Goal: Information Seeking & Learning: Learn about a topic

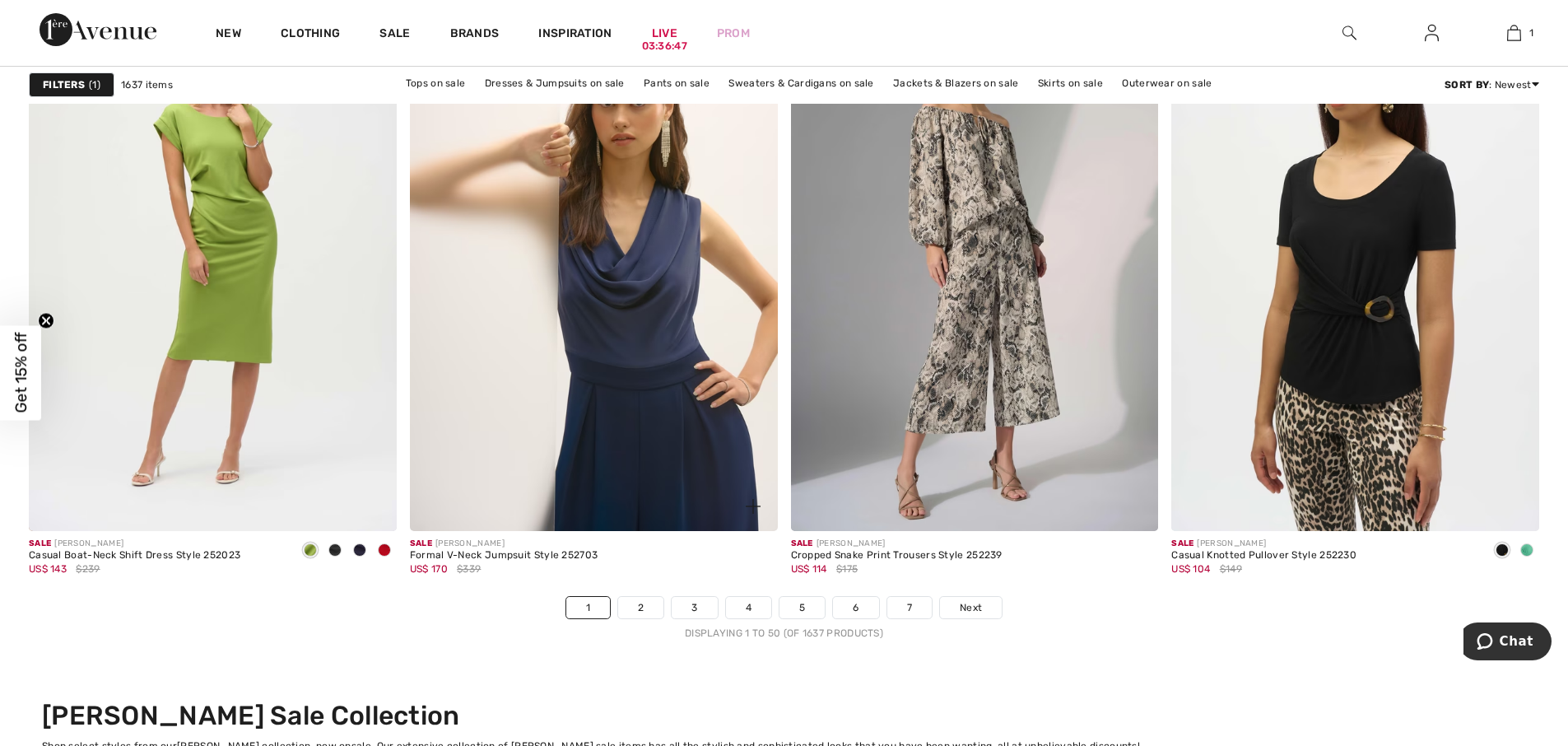
scroll to position [9057, 0]
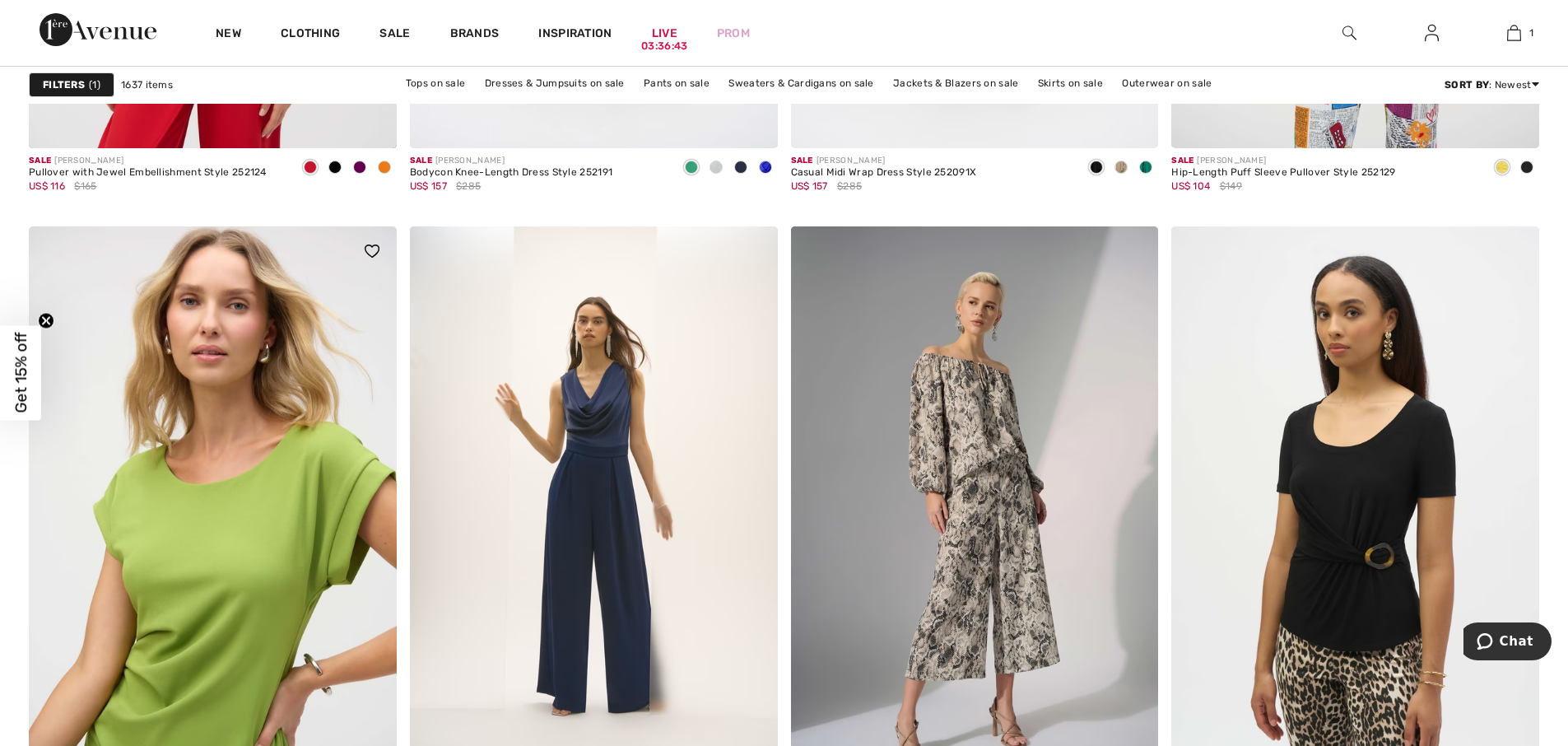
click at [202, 421] on img at bounding box center [213, 502] width 368 height 552
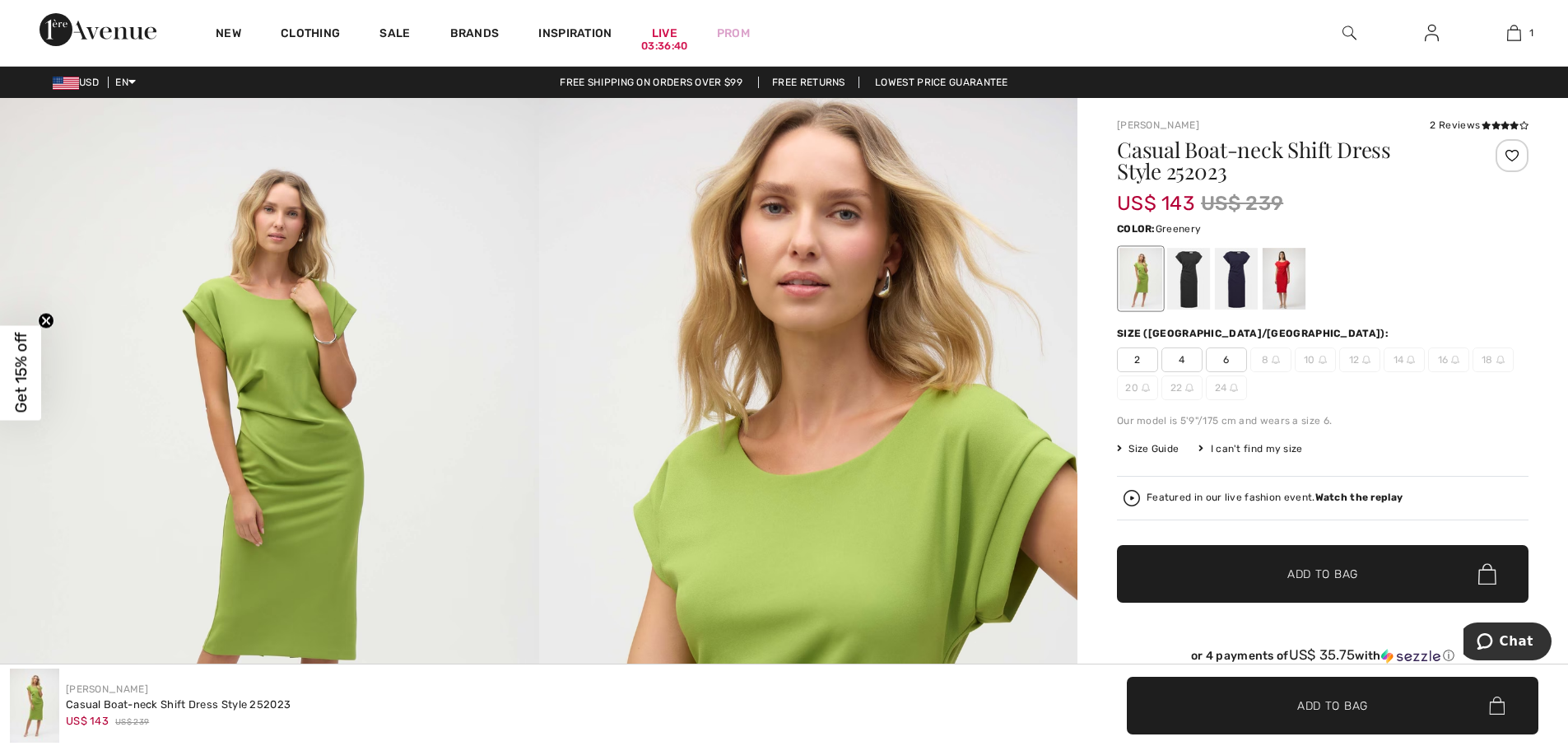
scroll to position [164, 0]
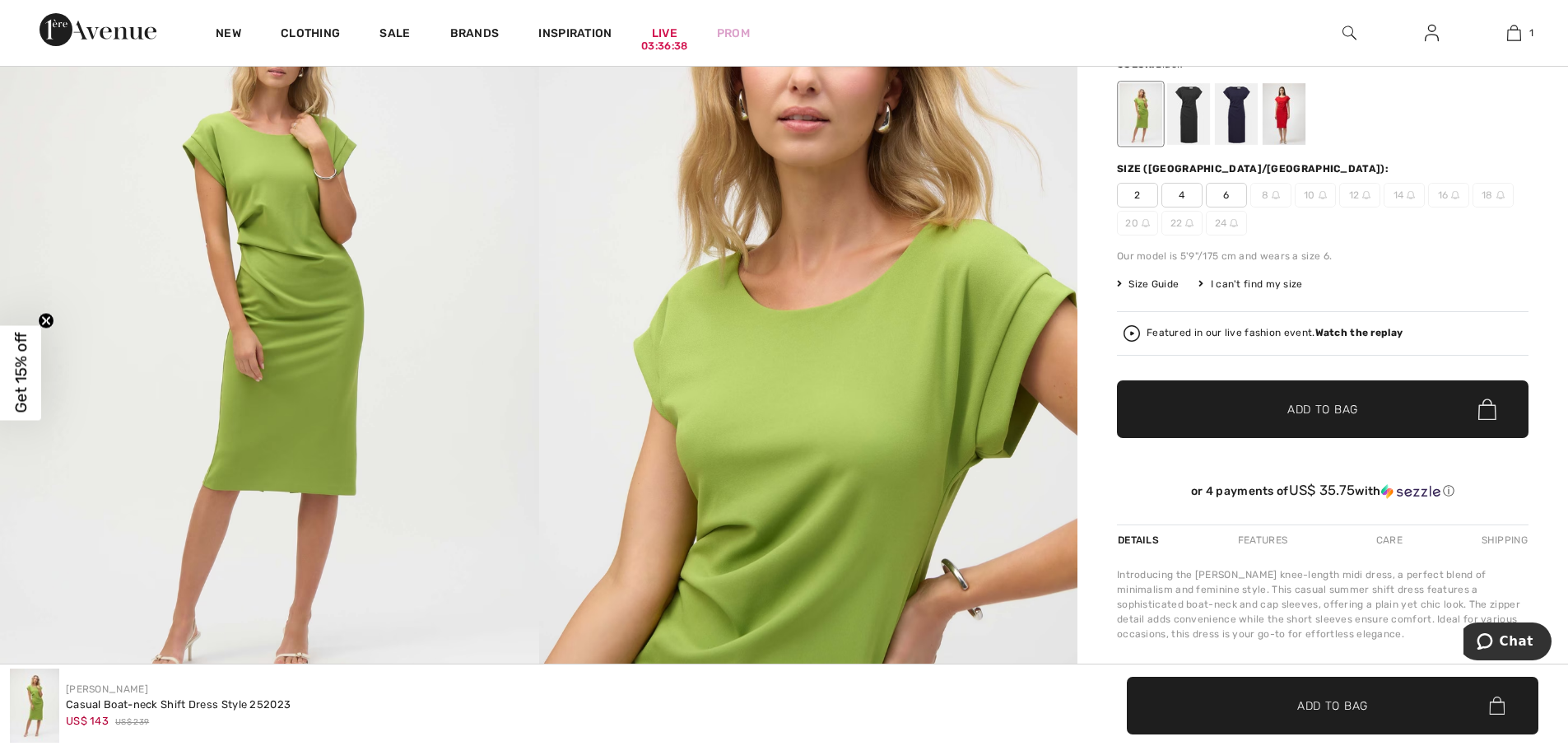
click at [1191, 128] on div at bounding box center [1189, 114] width 43 height 61
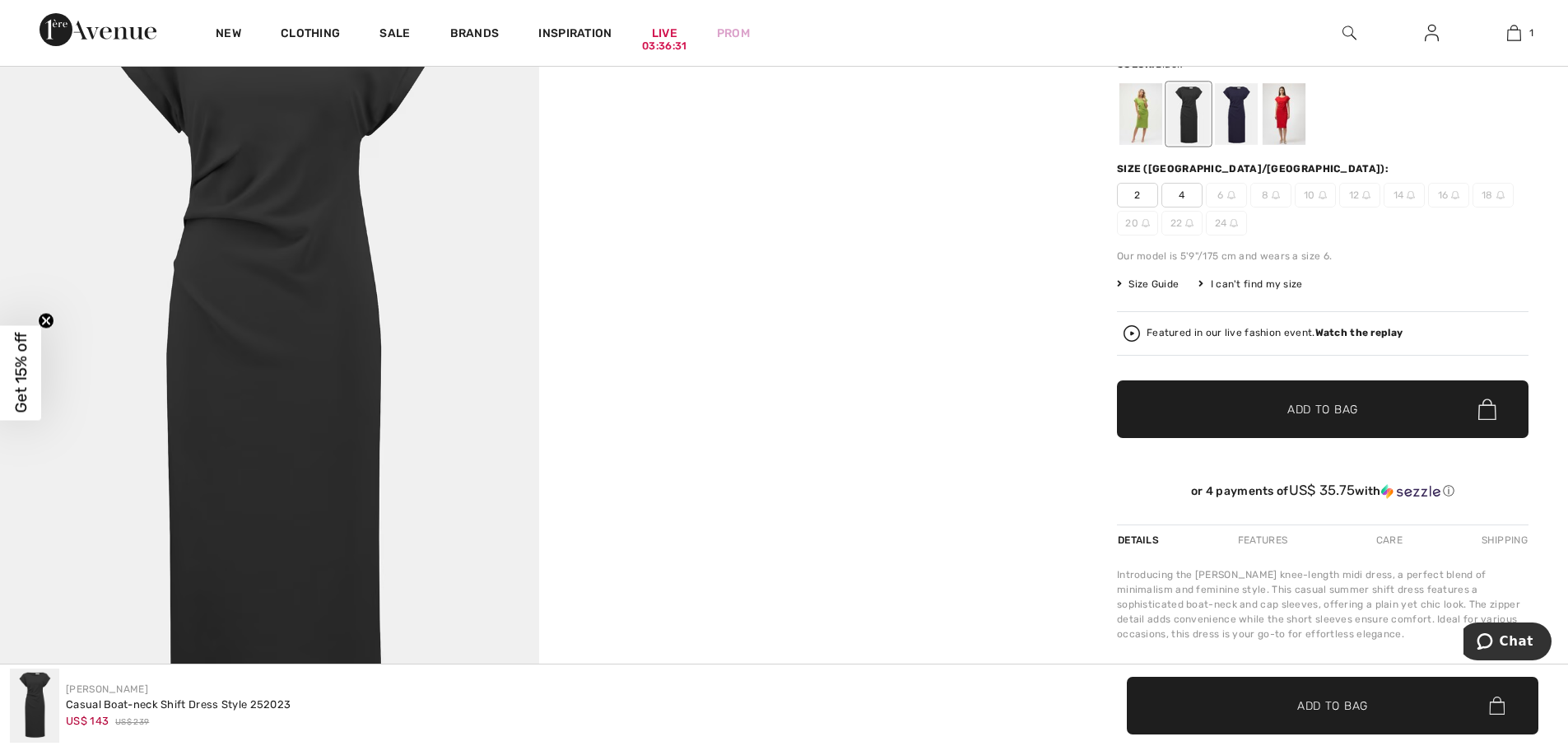
scroll to position [0, 0]
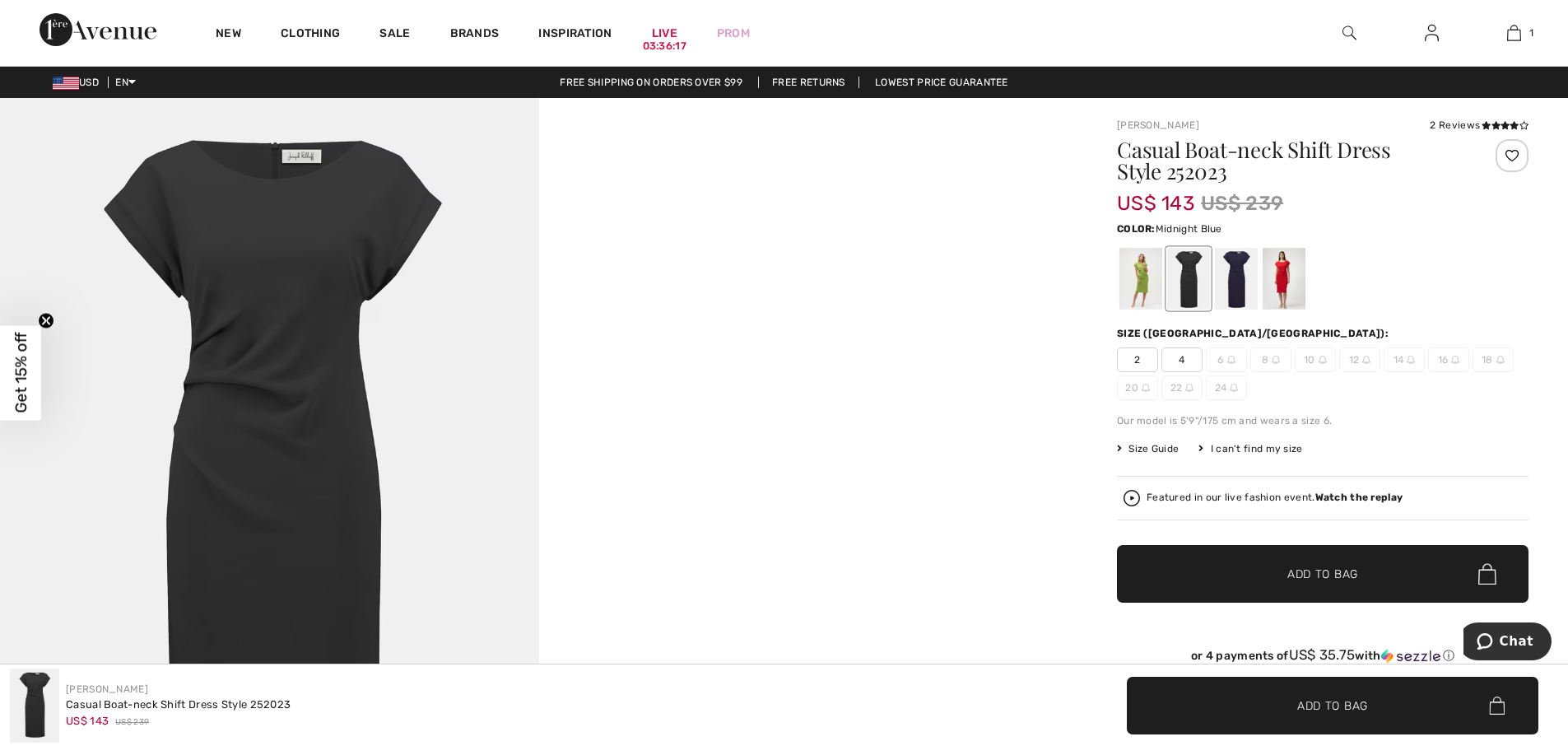
click at [1229, 293] on div at bounding box center [1236, 279] width 43 height 61
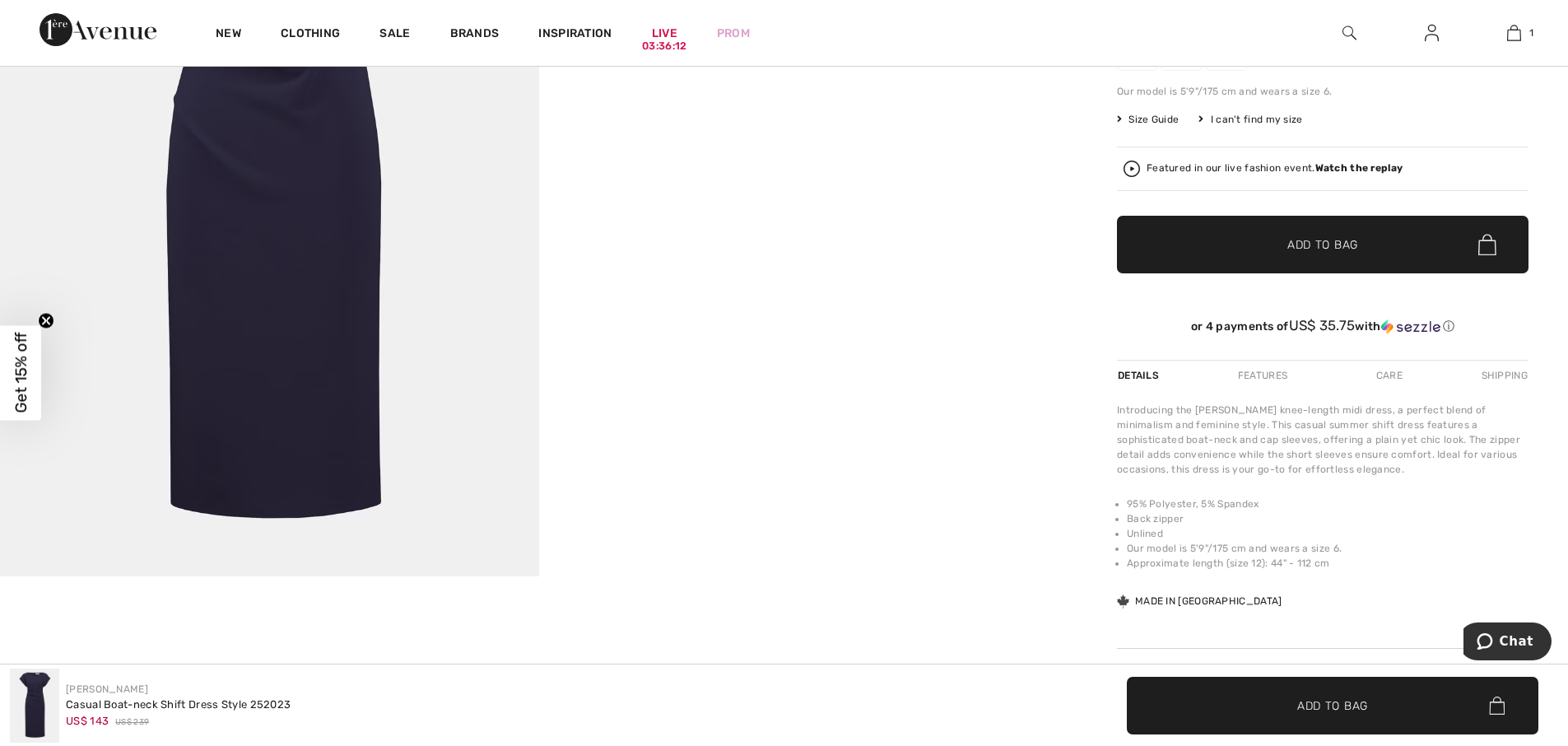
scroll to position [247, 0]
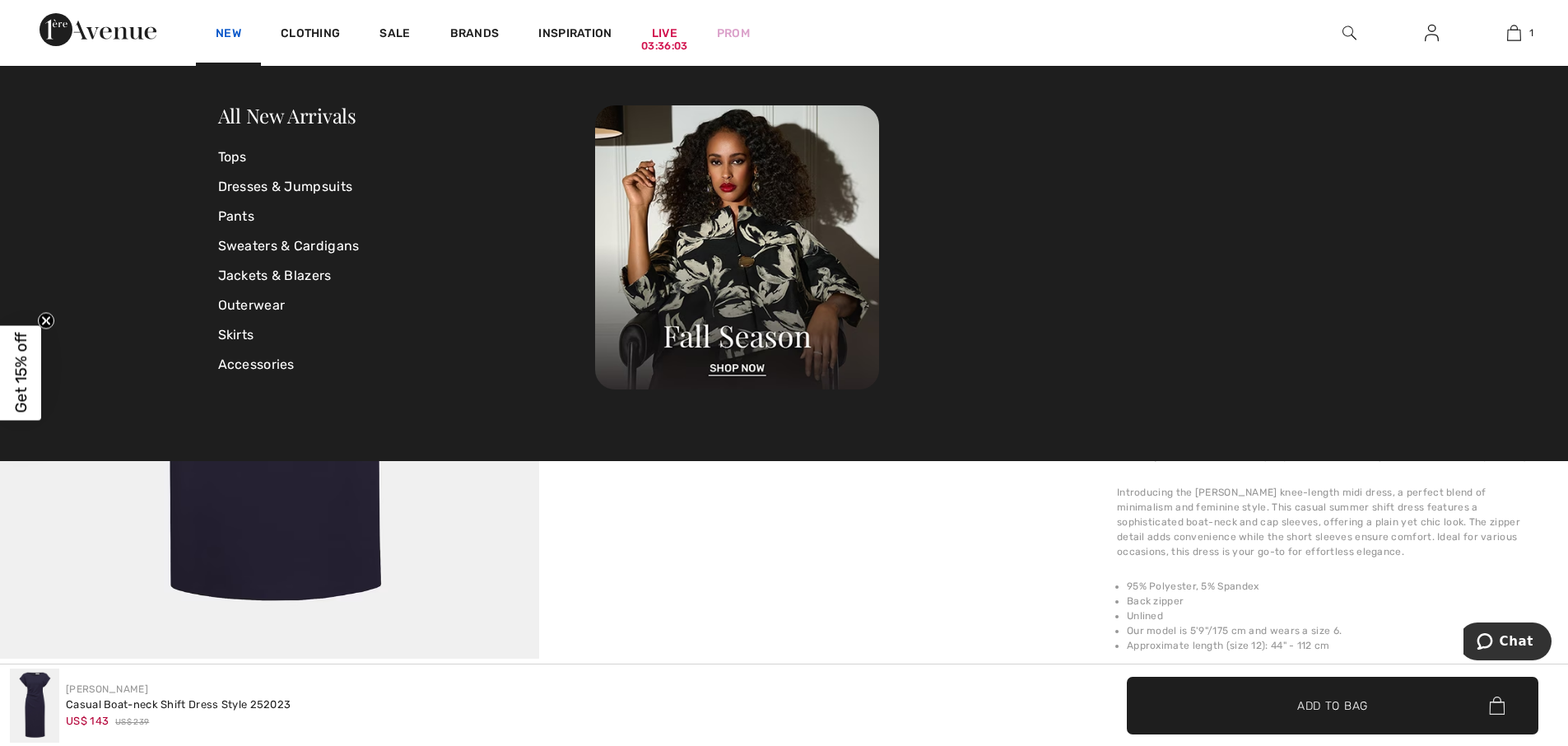
click at [227, 33] on link "New" at bounding box center [228, 35] width 26 height 17
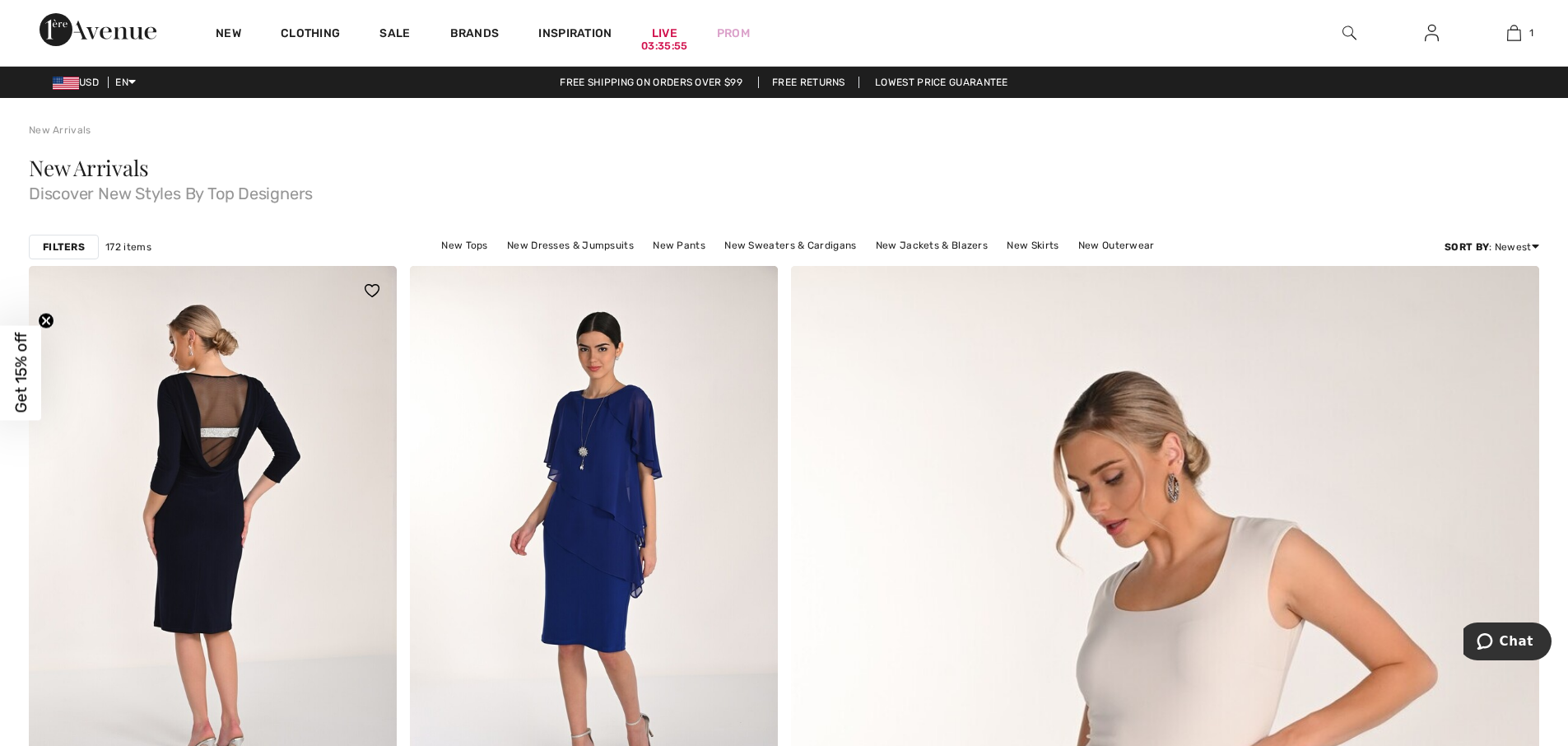
click at [211, 438] on img at bounding box center [213, 541] width 368 height 552
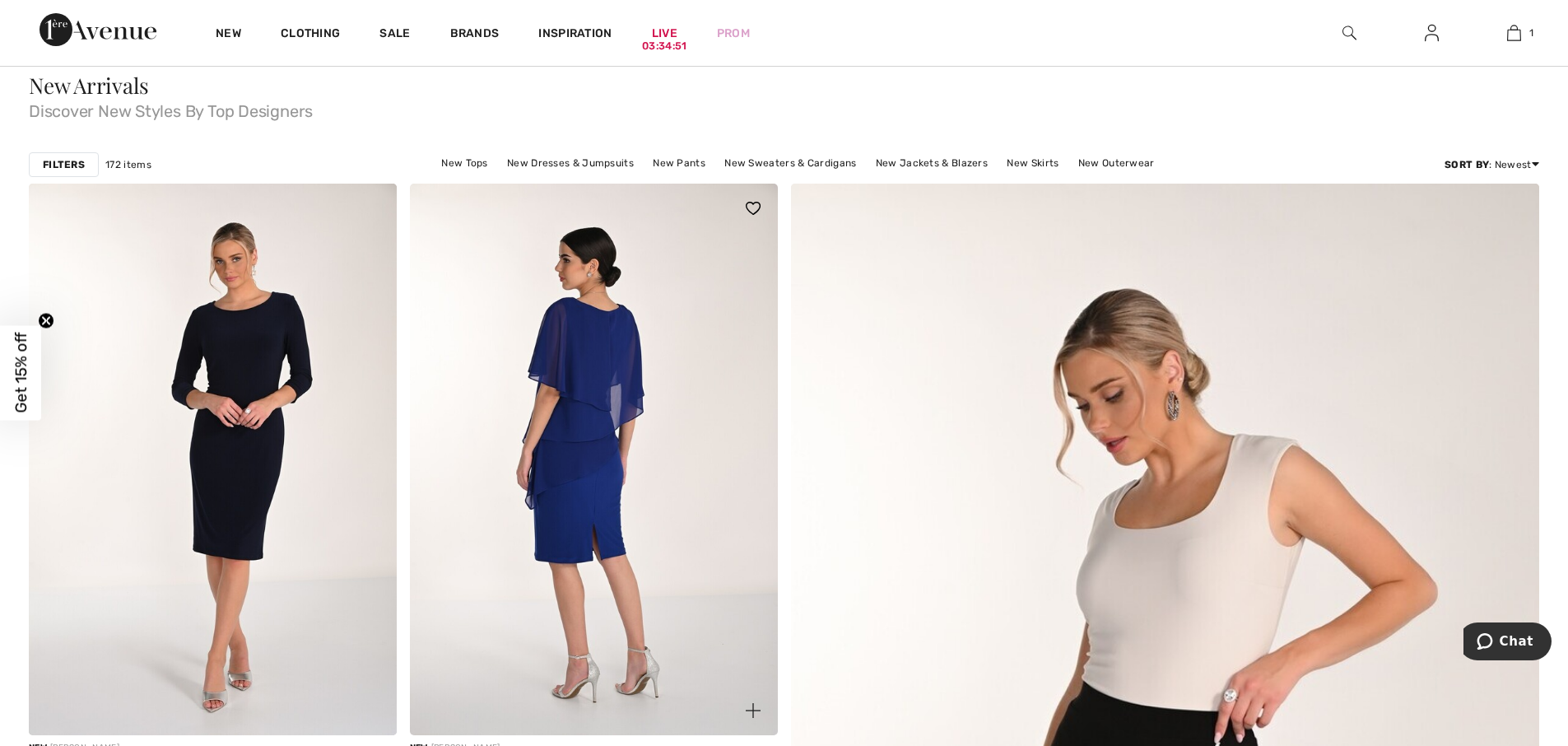
scroll to position [247, 0]
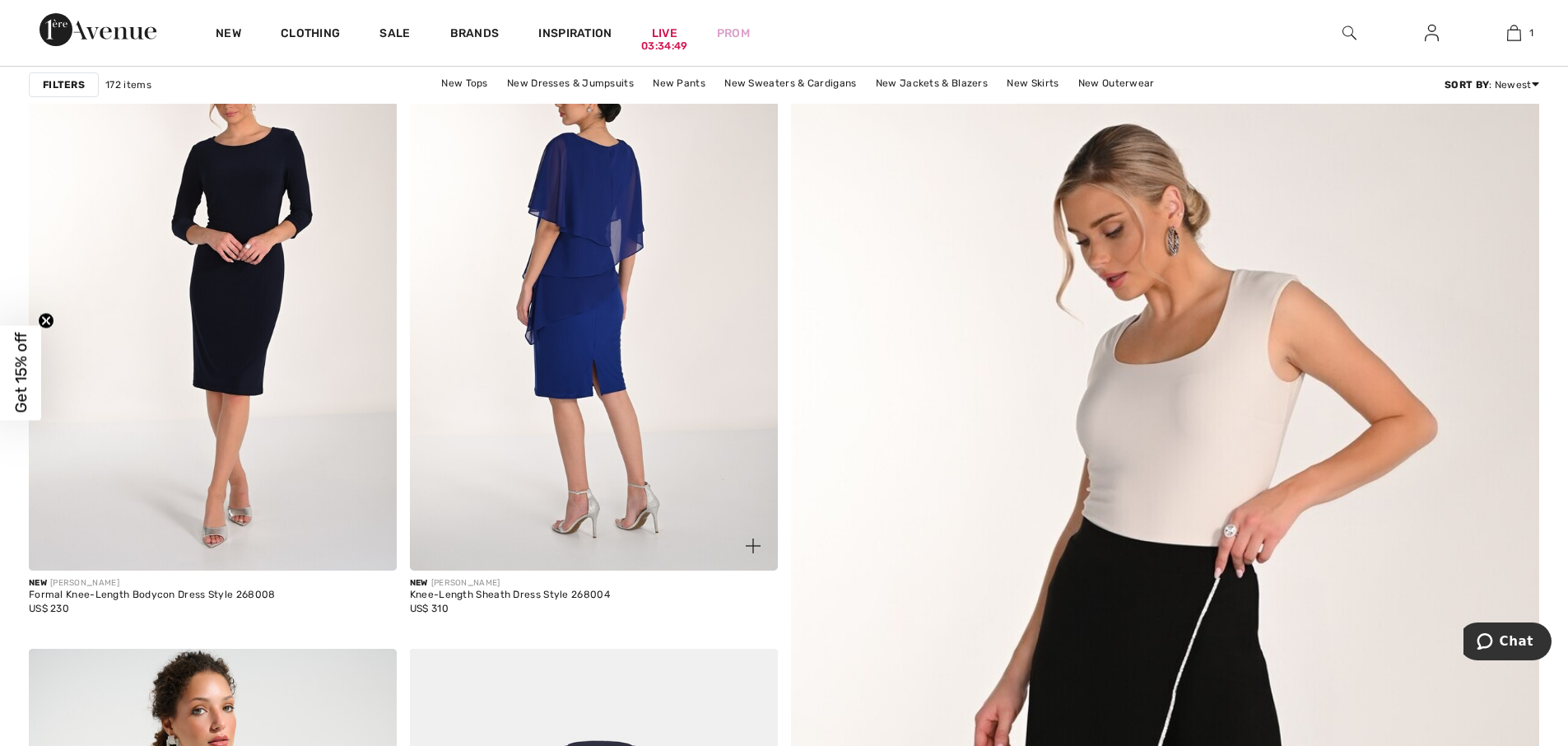
click at [618, 398] on img at bounding box center [594, 295] width 368 height 552
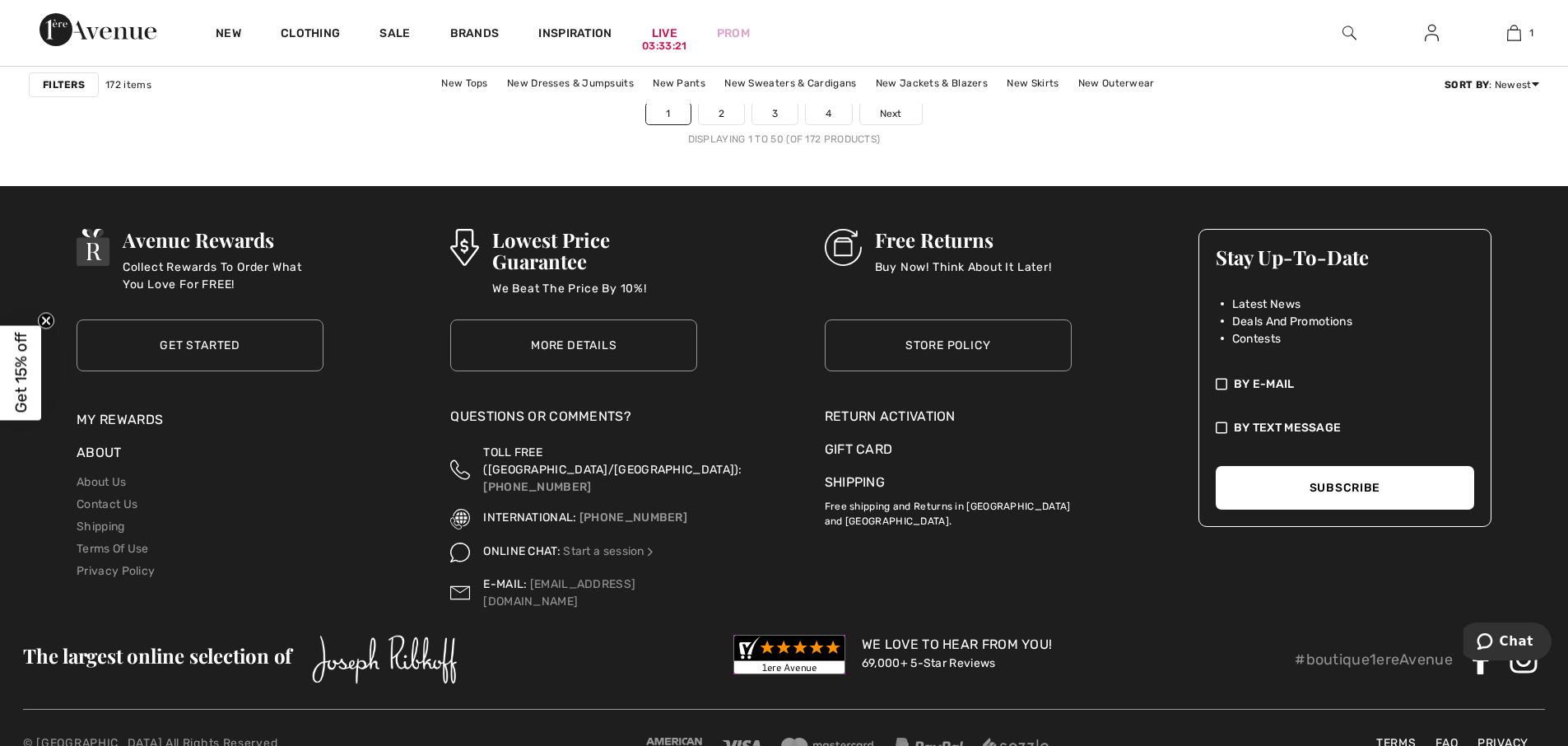
scroll to position [9550, 0]
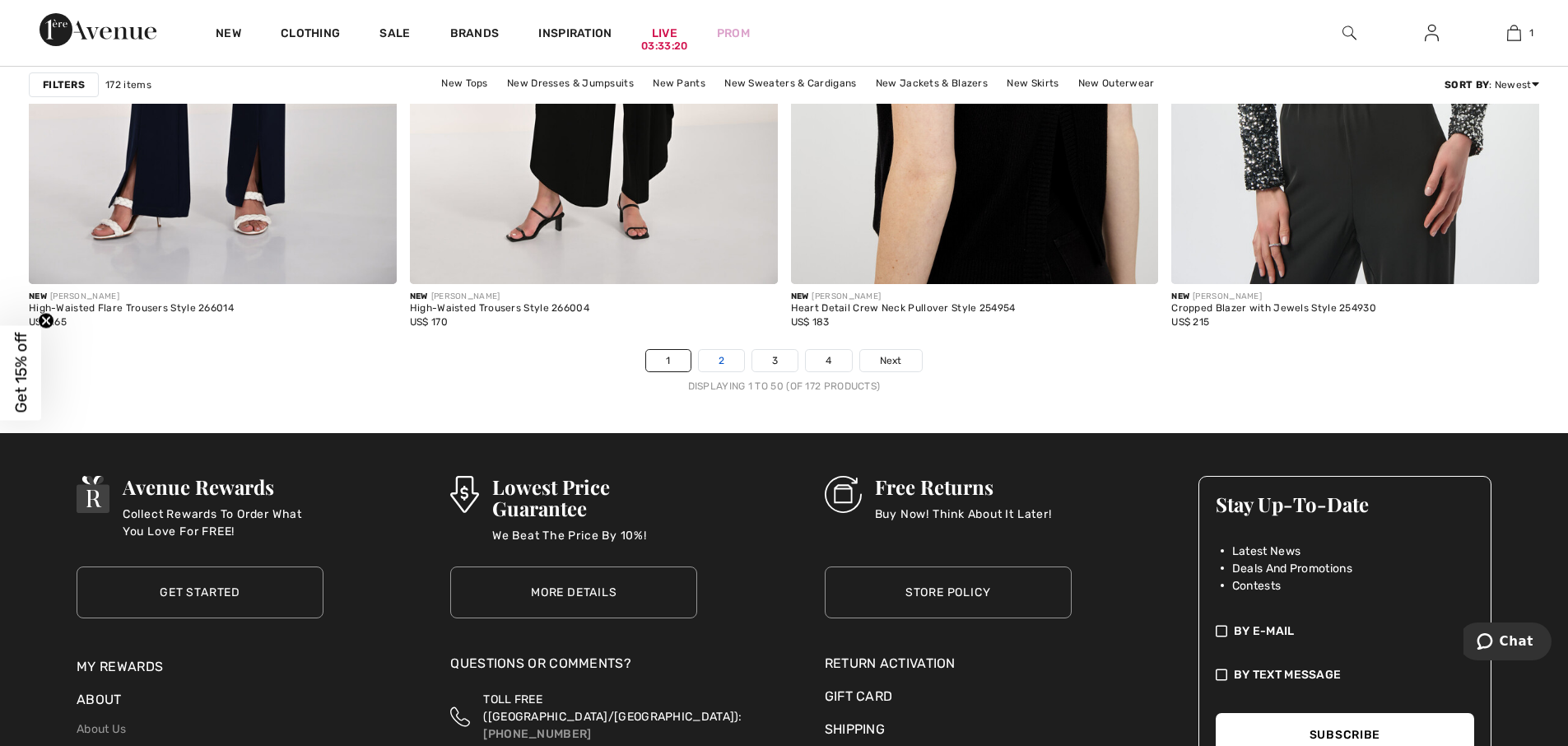
click at [723, 359] on link "2" at bounding box center [721, 361] width 46 height 22
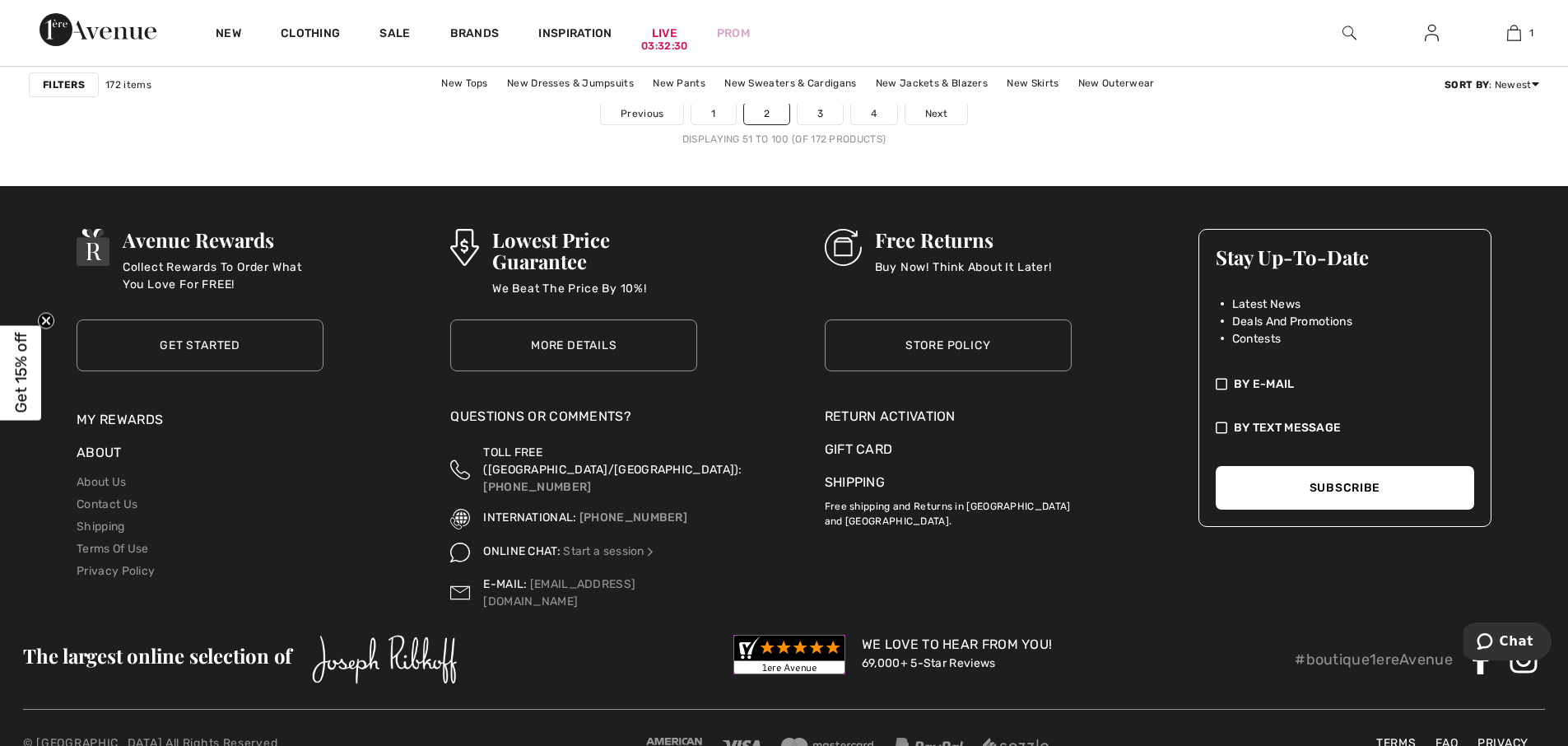
scroll to position [9550, 0]
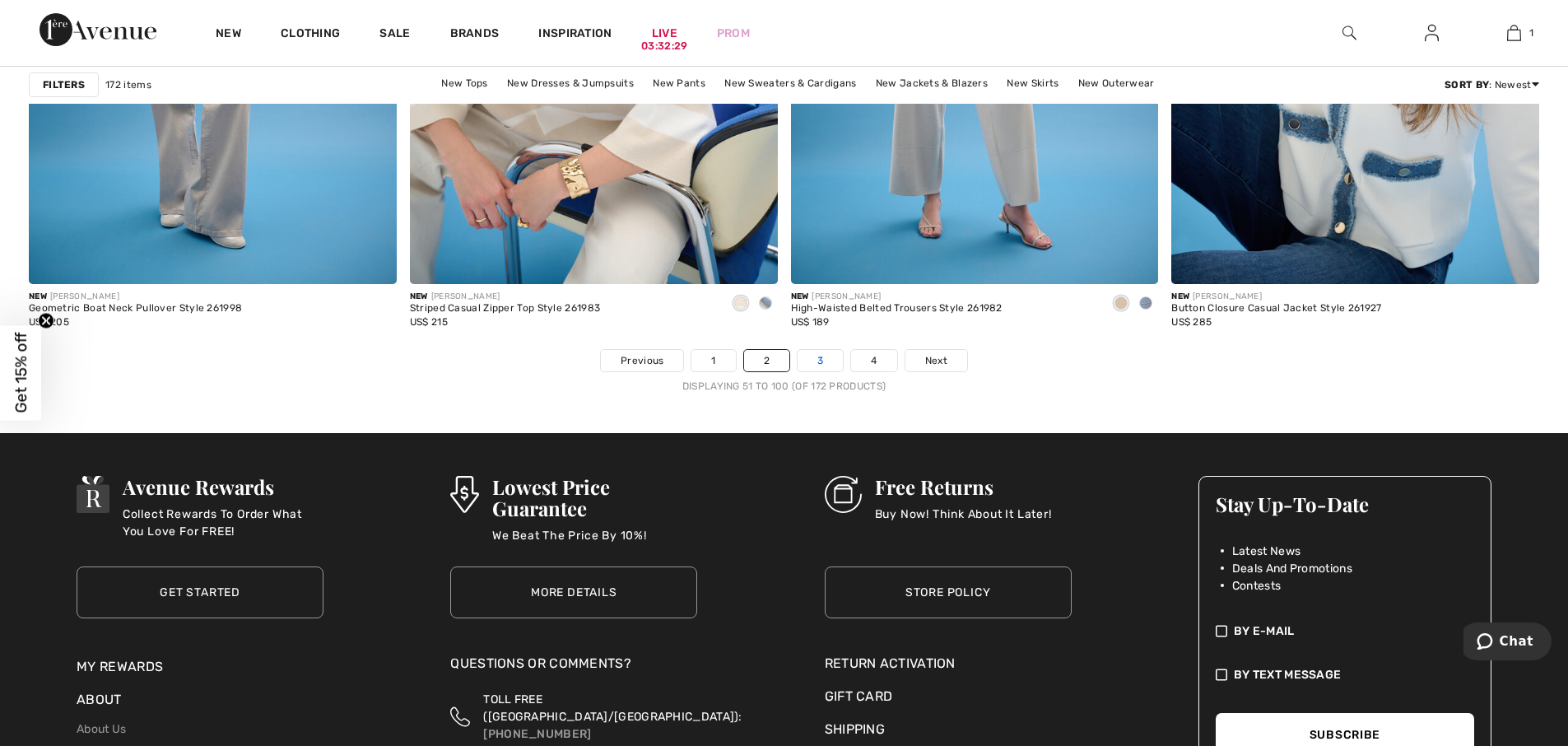
click at [832, 360] on link "3" at bounding box center [820, 361] width 46 height 22
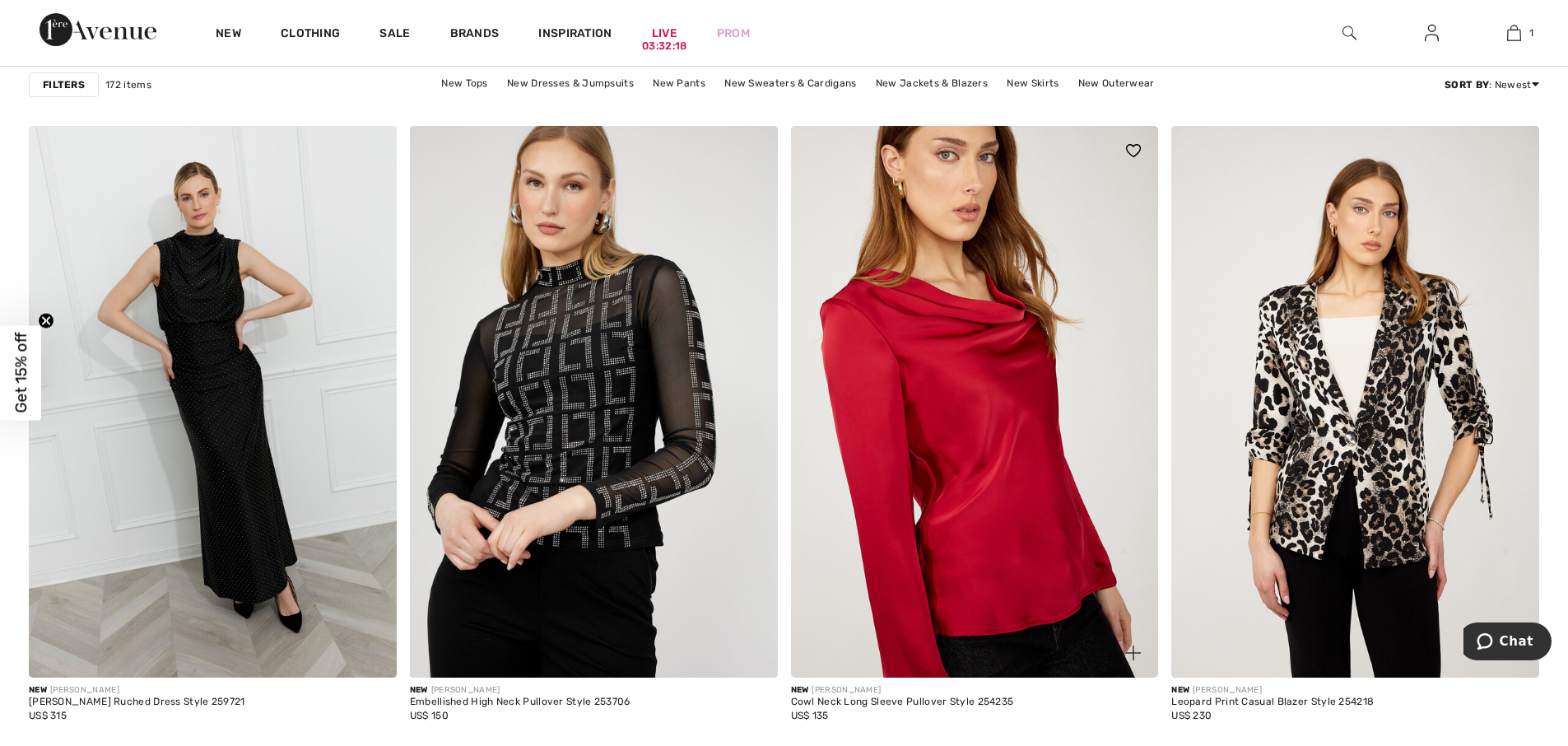
scroll to position [1564, 0]
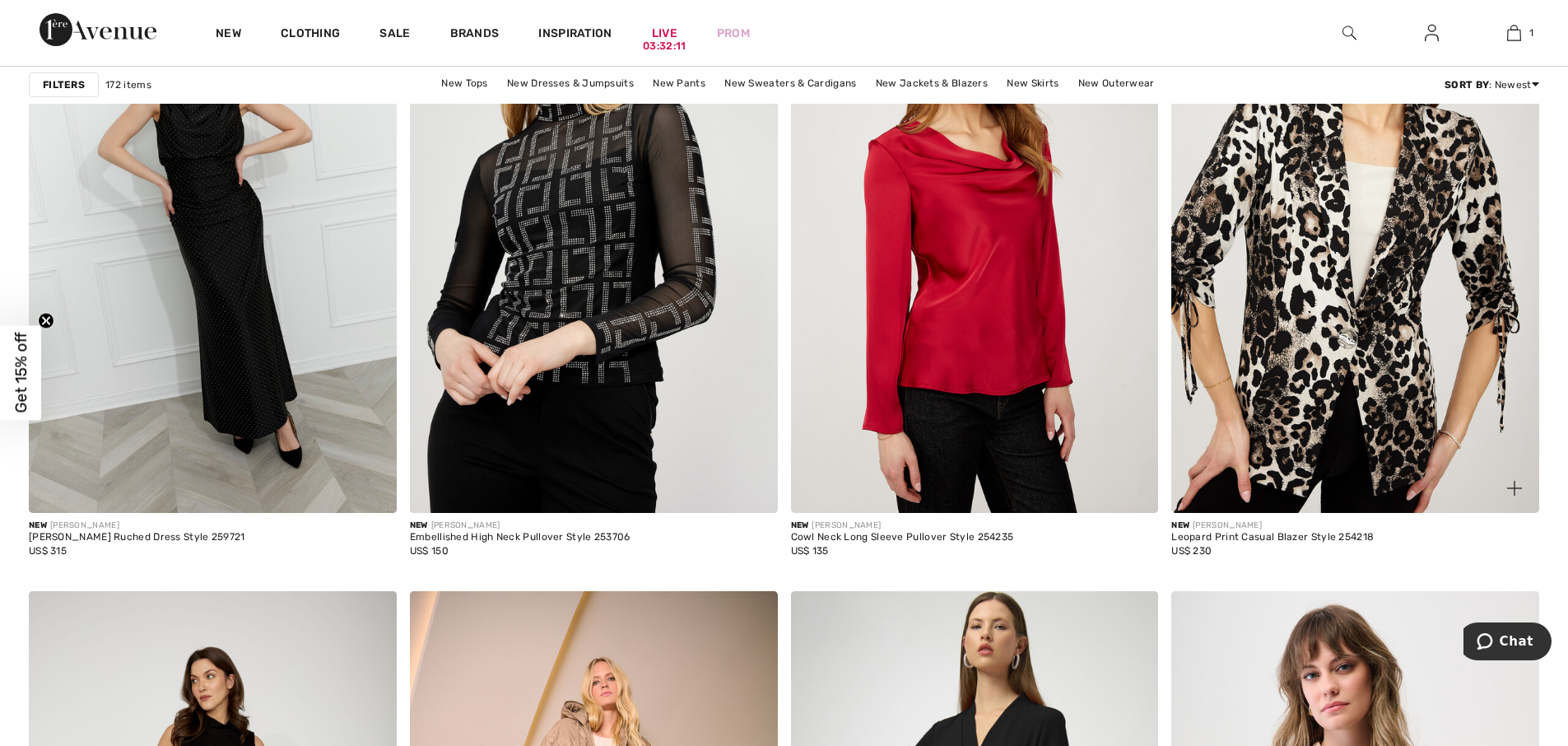
click at [1293, 314] on img at bounding box center [1356, 236] width 368 height 552
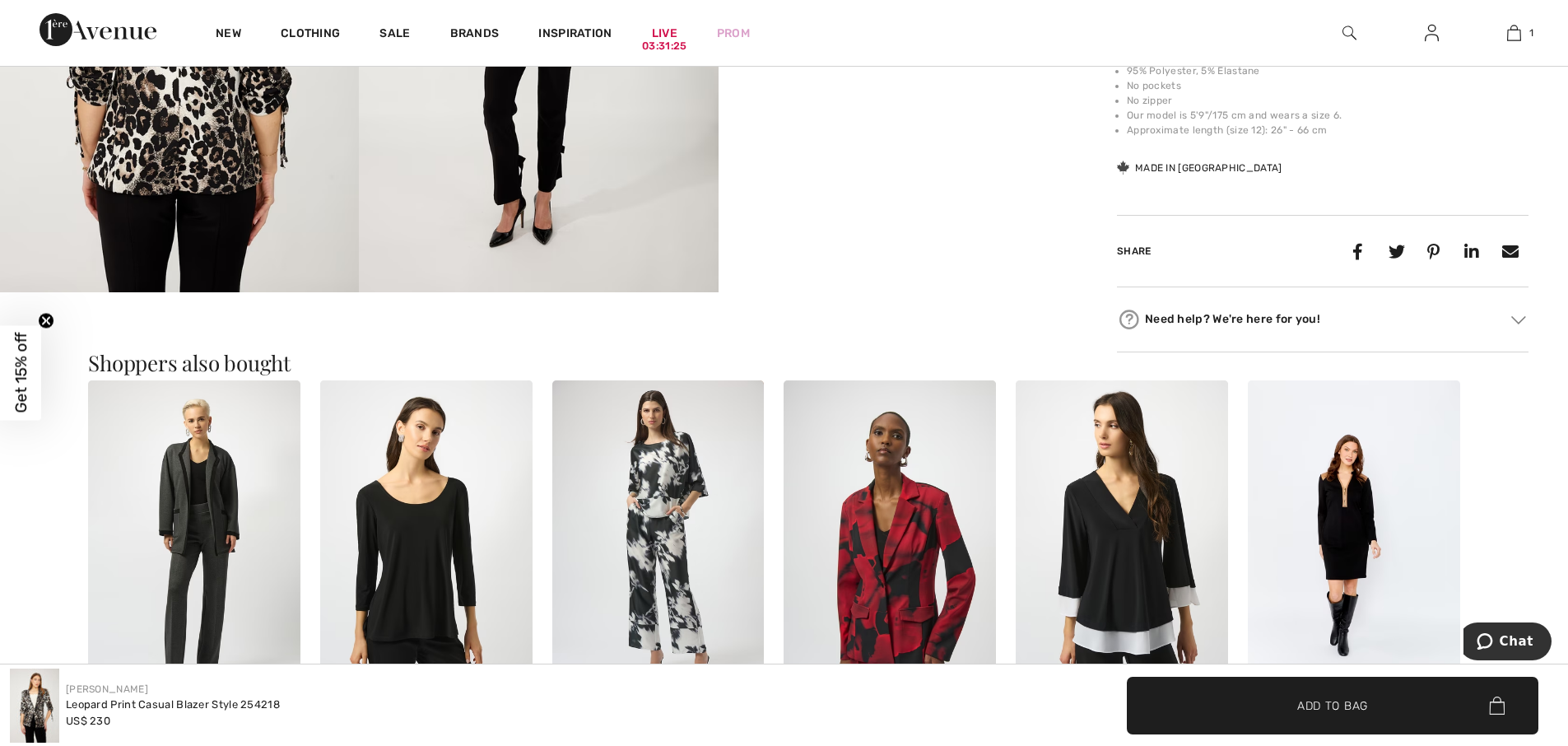
scroll to position [1400, 0]
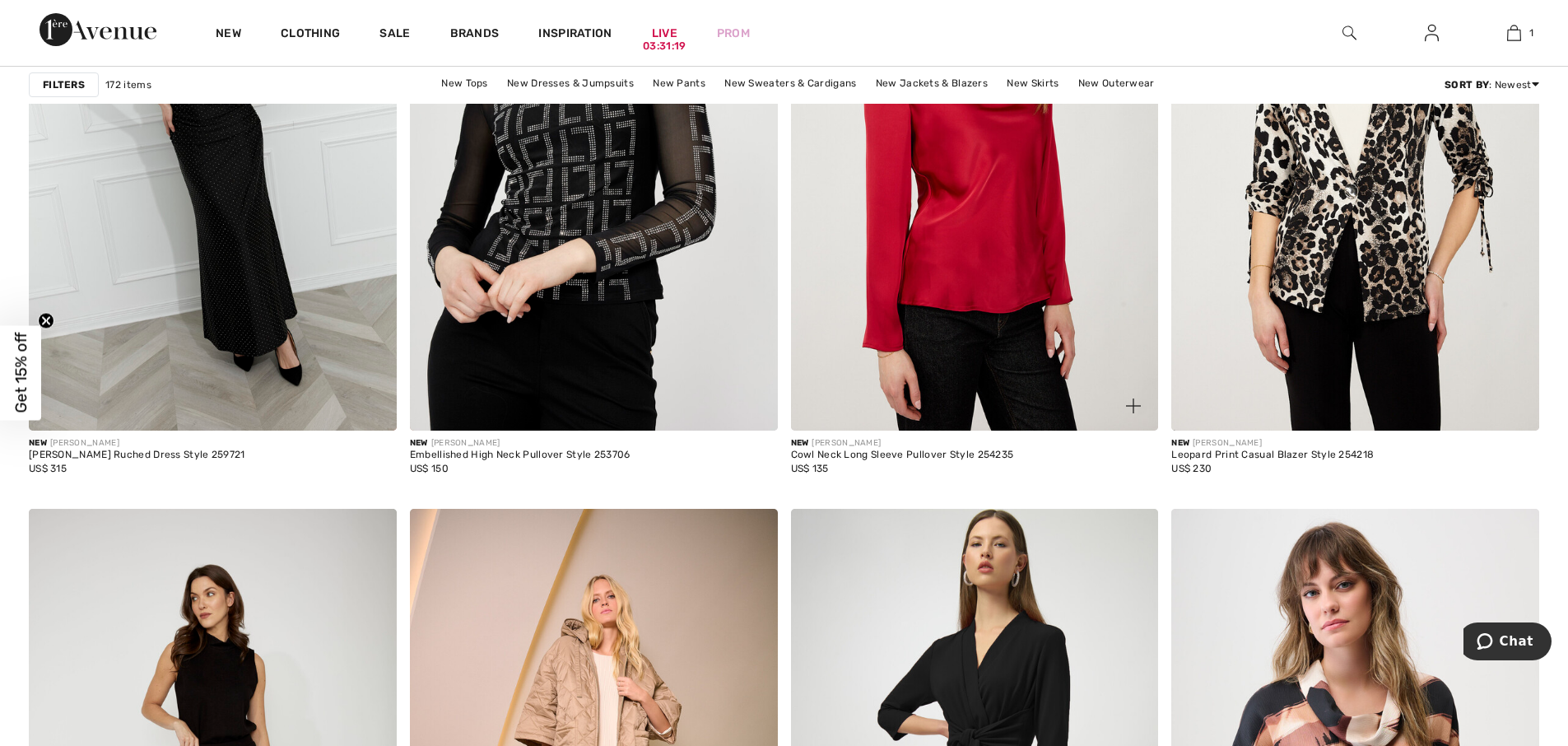
scroll to position [1400, 0]
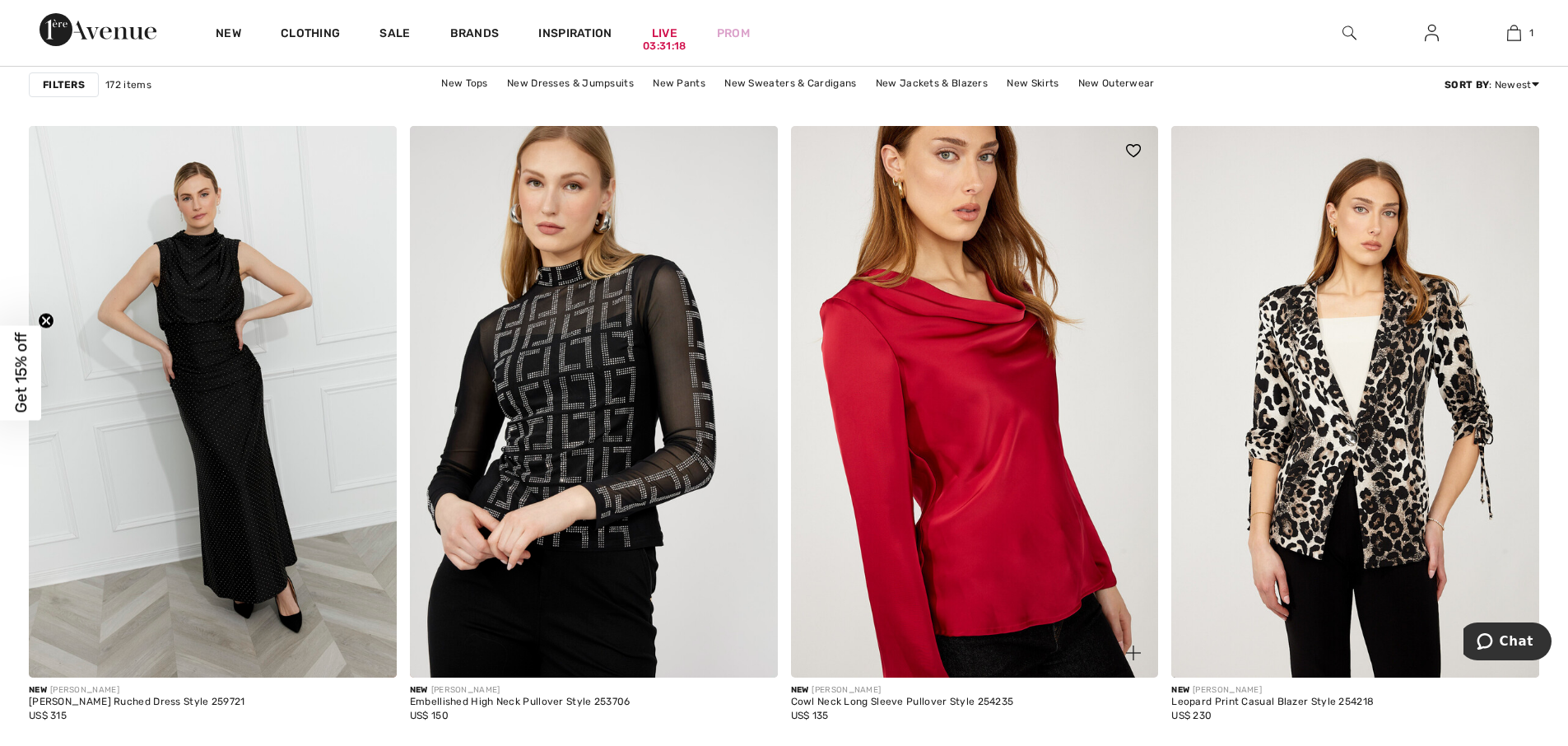
click at [1037, 479] on img at bounding box center [975, 402] width 368 height 552
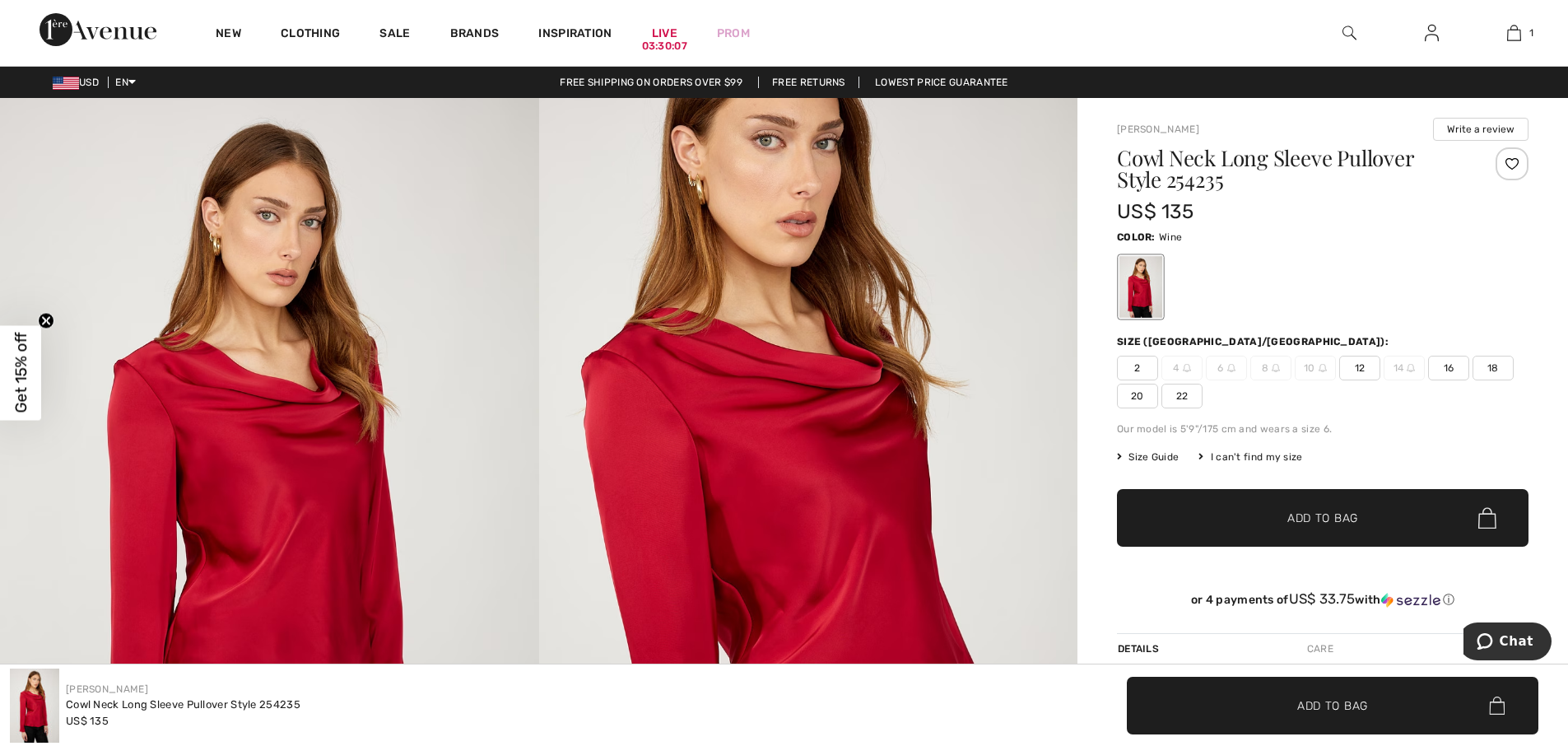
click at [1264, 452] on div "I can't find my size" at bounding box center [1250, 457] width 104 height 15
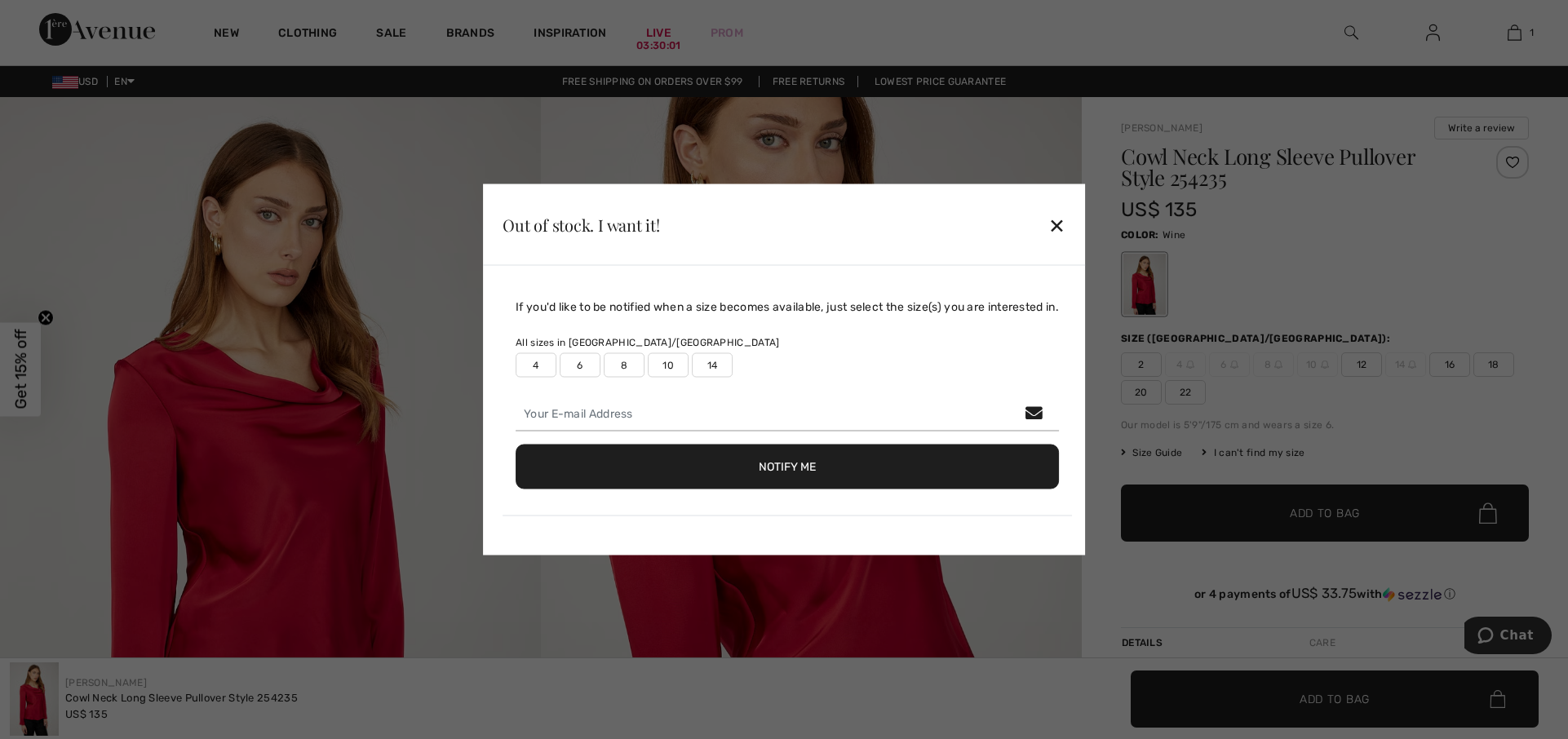
click at [712, 369] on label "14" at bounding box center [712, 366] width 41 height 25
click at [826, 461] on button "Notify Me" at bounding box center [787, 467] width 543 height 45
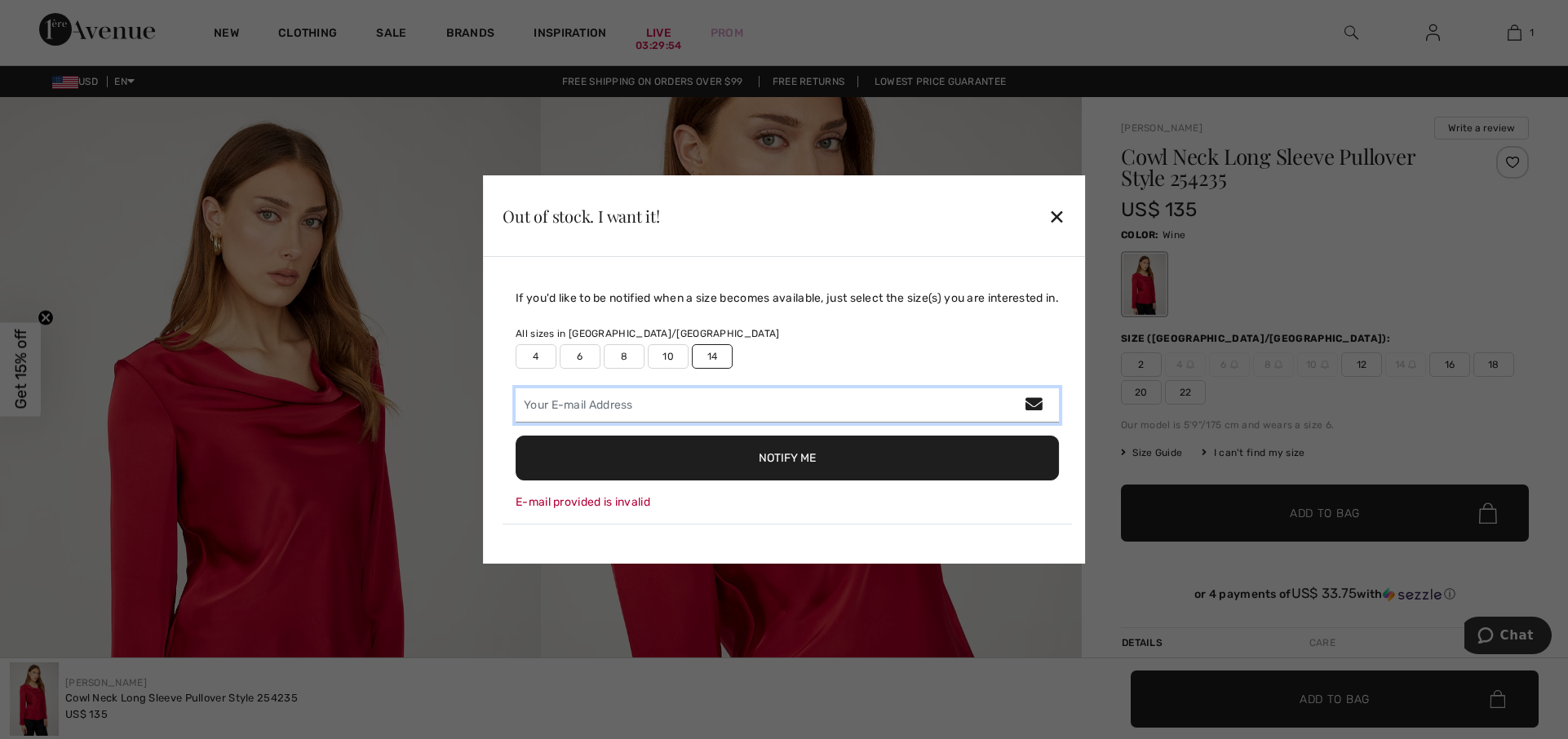
click at [579, 393] on input "email" at bounding box center [787, 405] width 543 height 35
type input "hgalfaro1@aol.com"
click at [819, 462] on button "Notify Me" at bounding box center [787, 458] width 543 height 45
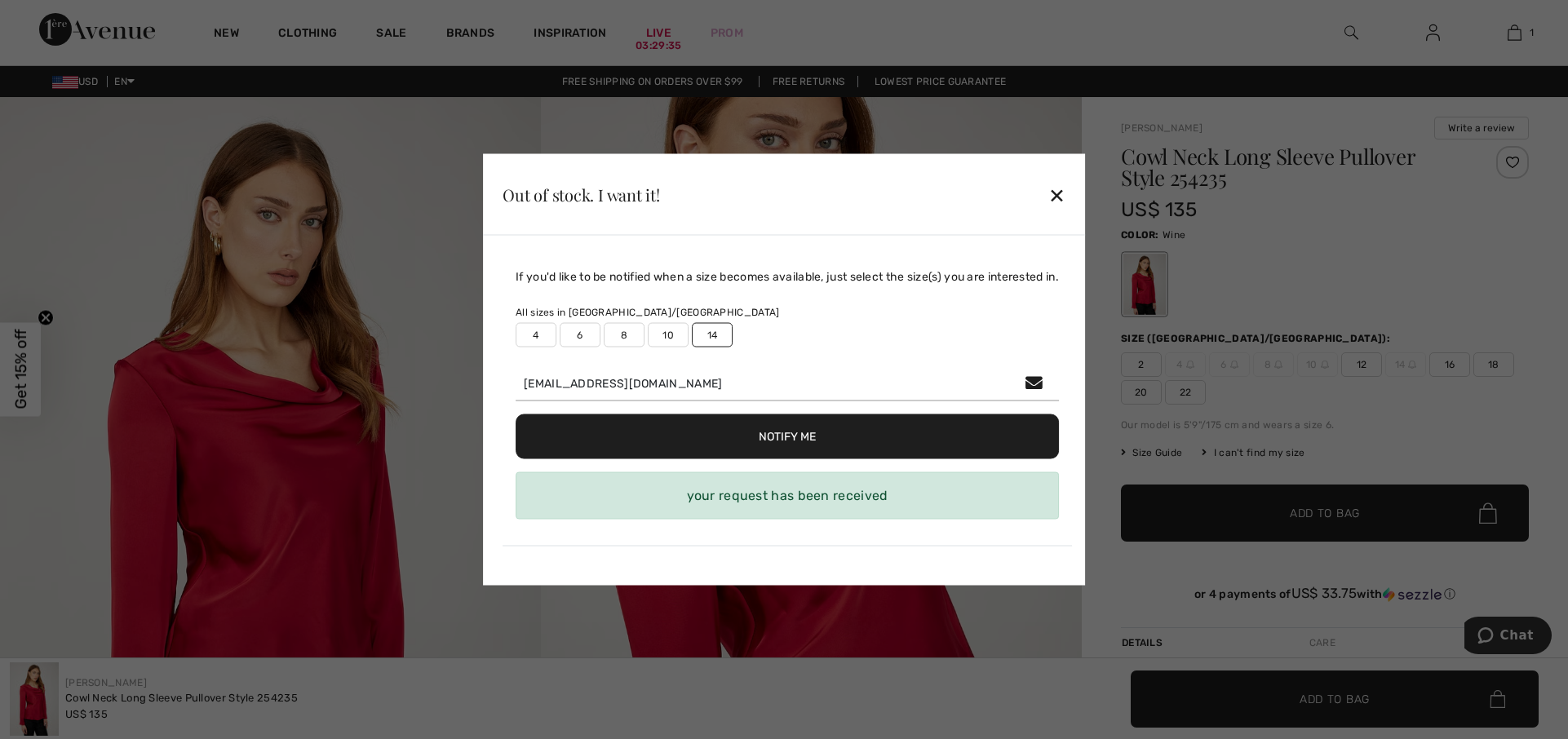
click at [1063, 194] on div "✕" at bounding box center [1057, 194] width 17 height 35
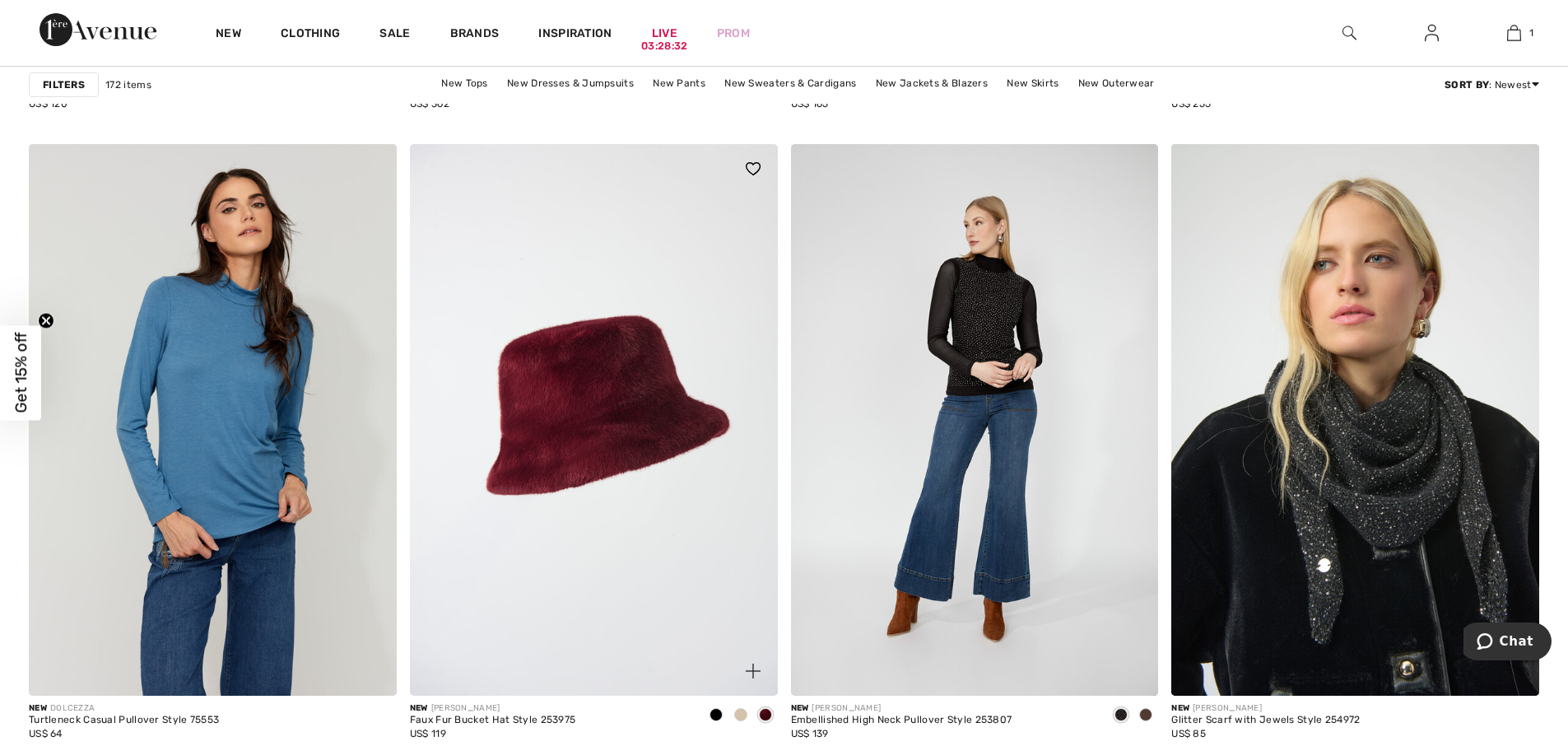
scroll to position [9386, 0]
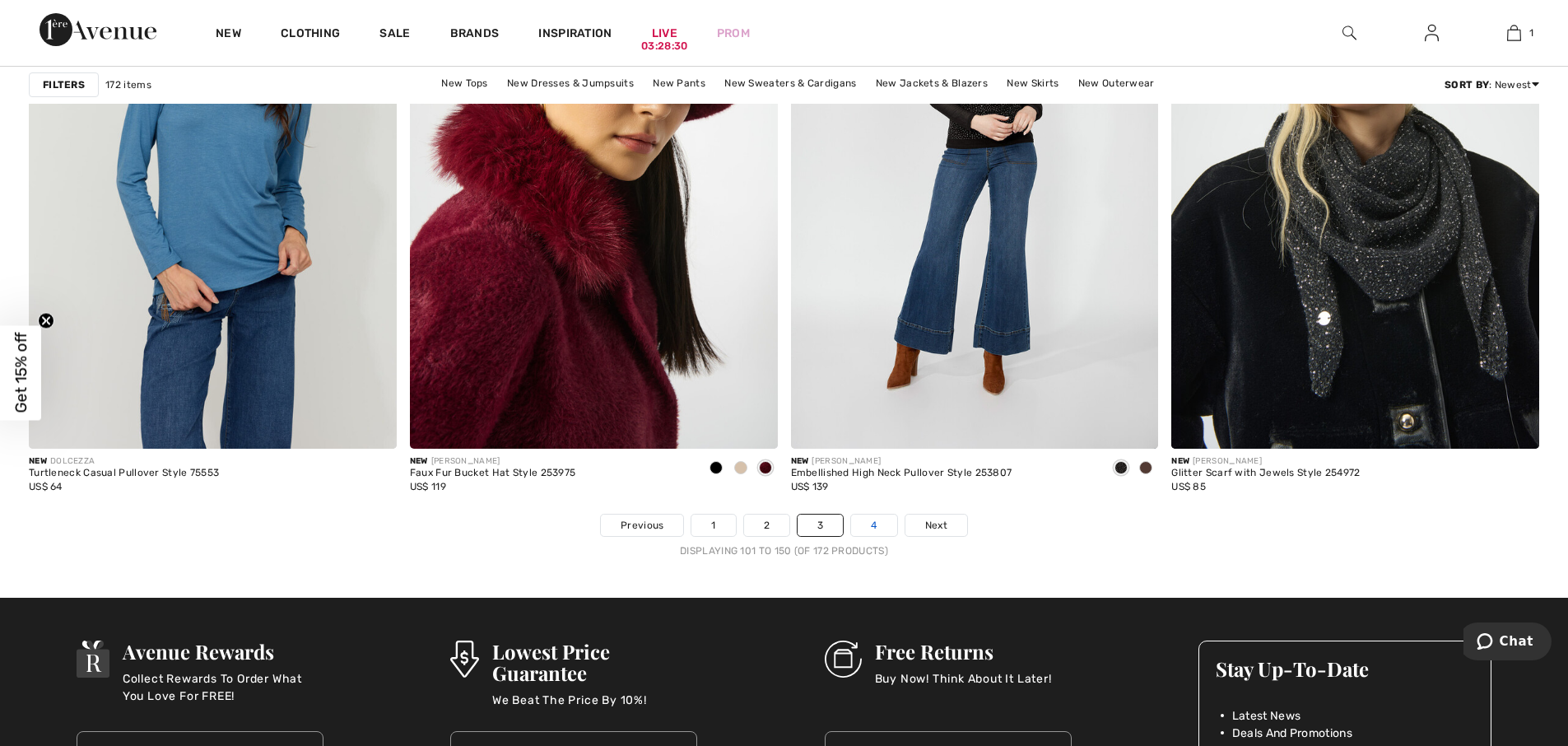
click at [870, 521] on link "4" at bounding box center [874, 525] width 46 height 22
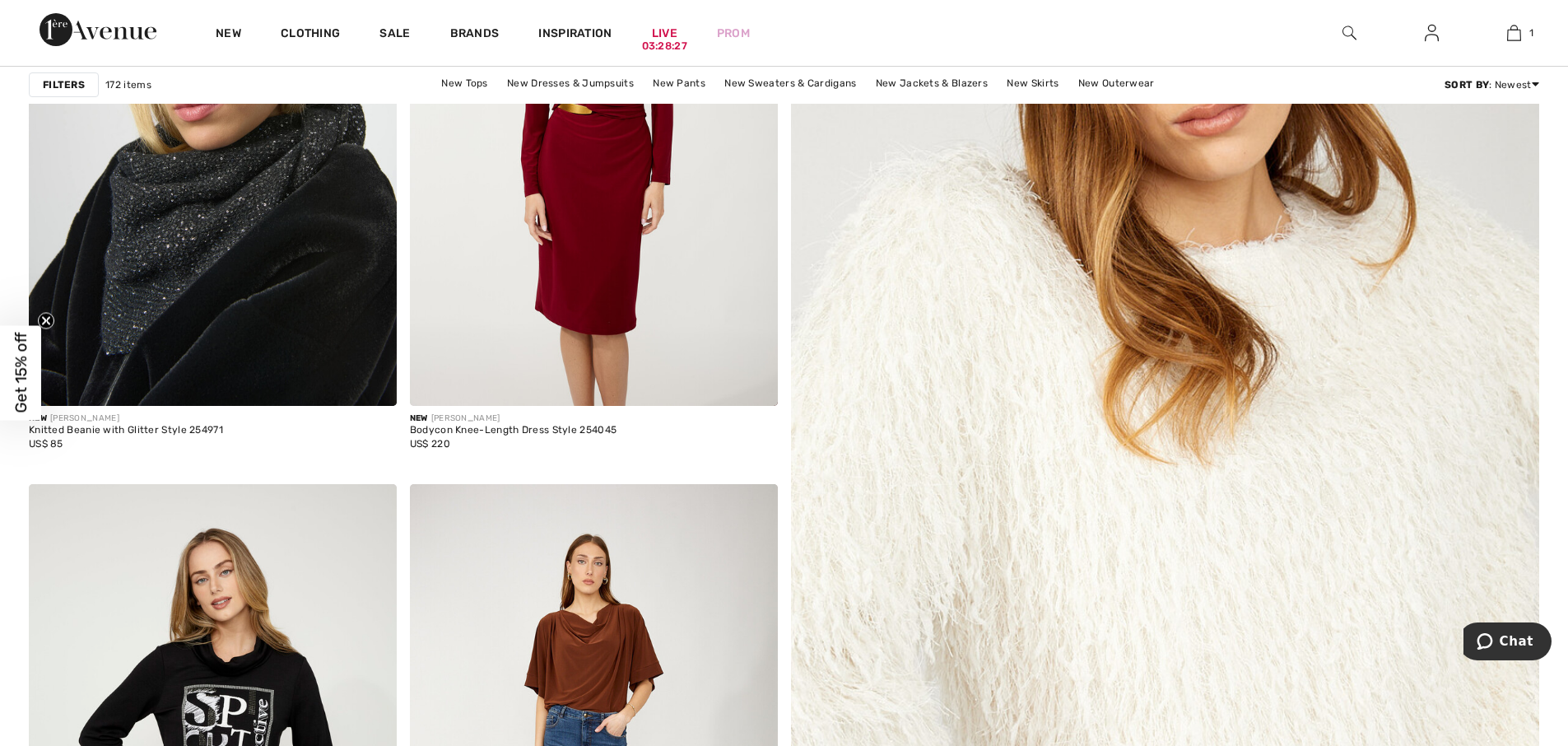
scroll to position [247, 0]
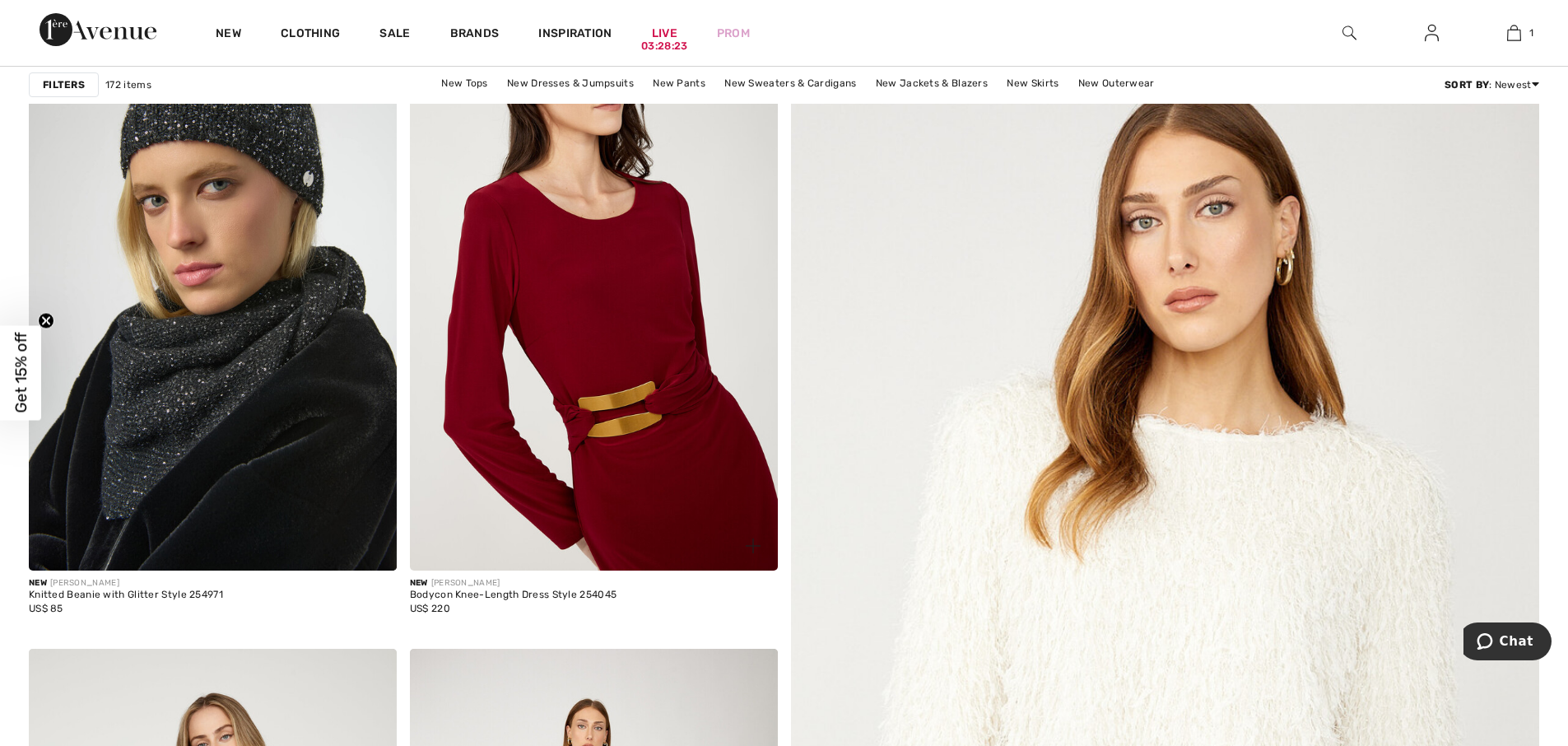
click at [646, 433] on img at bounding box center [594, 295] width 368 height 552
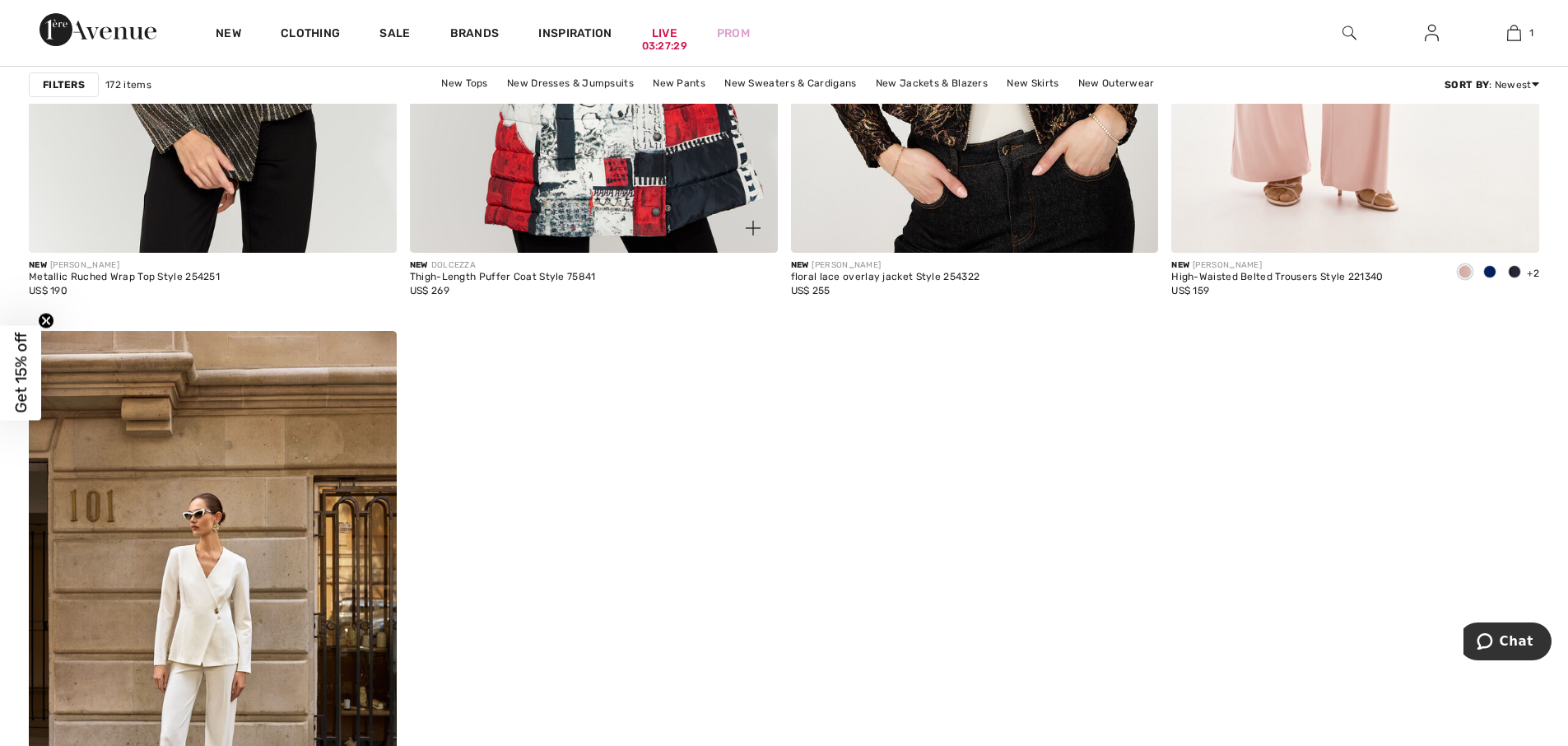
scroll to position [4199, 0]
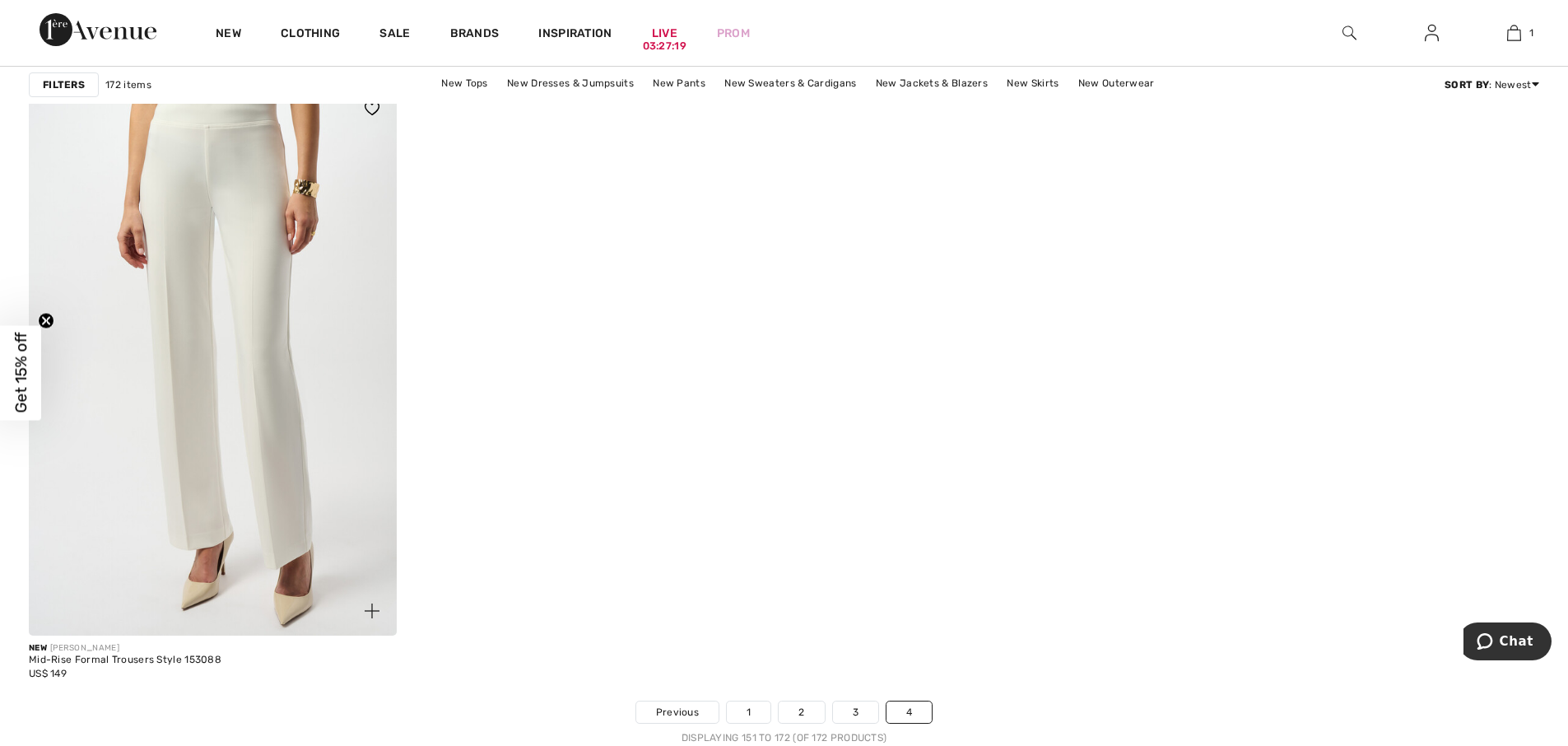
click at [221, 444] on img at bounding box center [213, 359] width 368 height 552
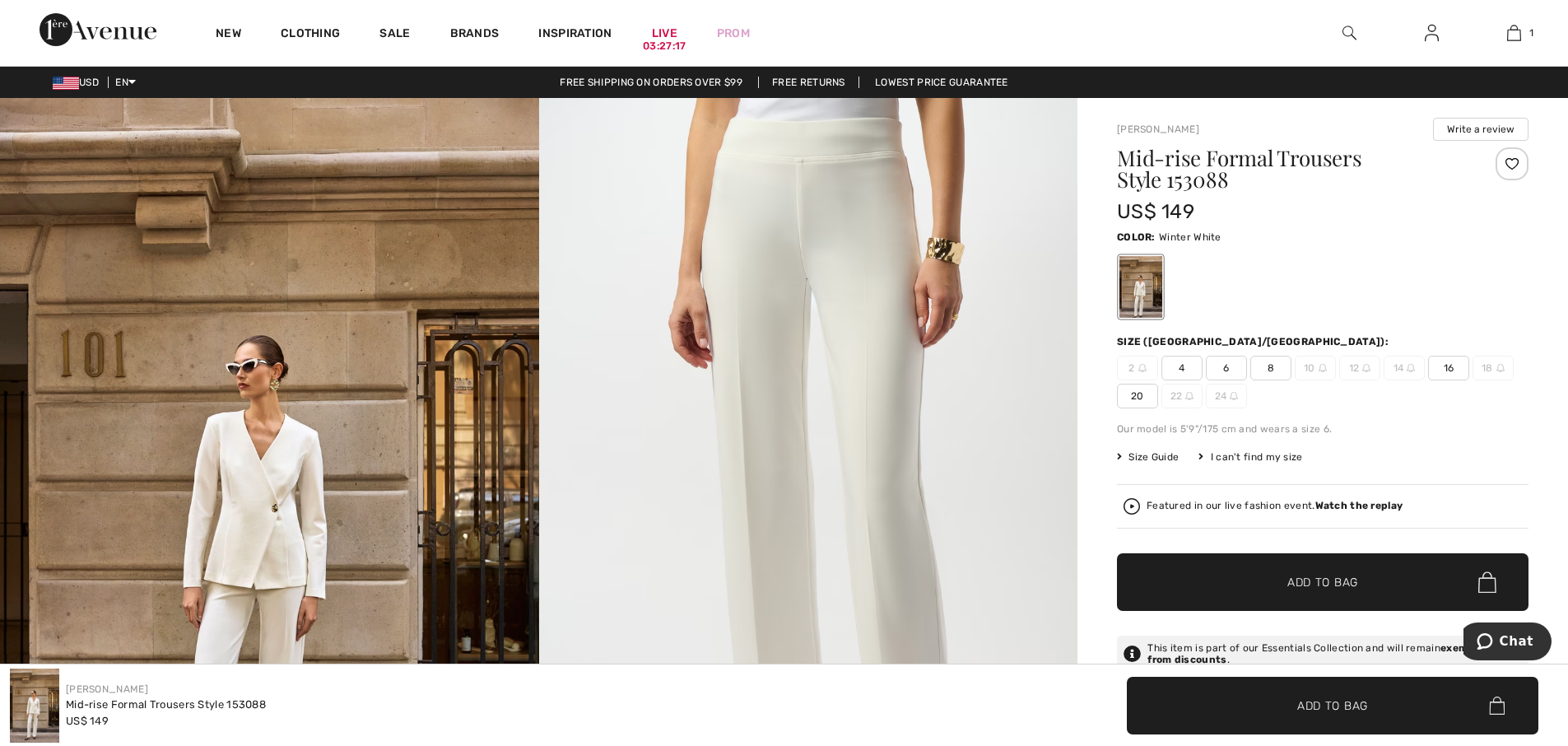
checkbox input "true"
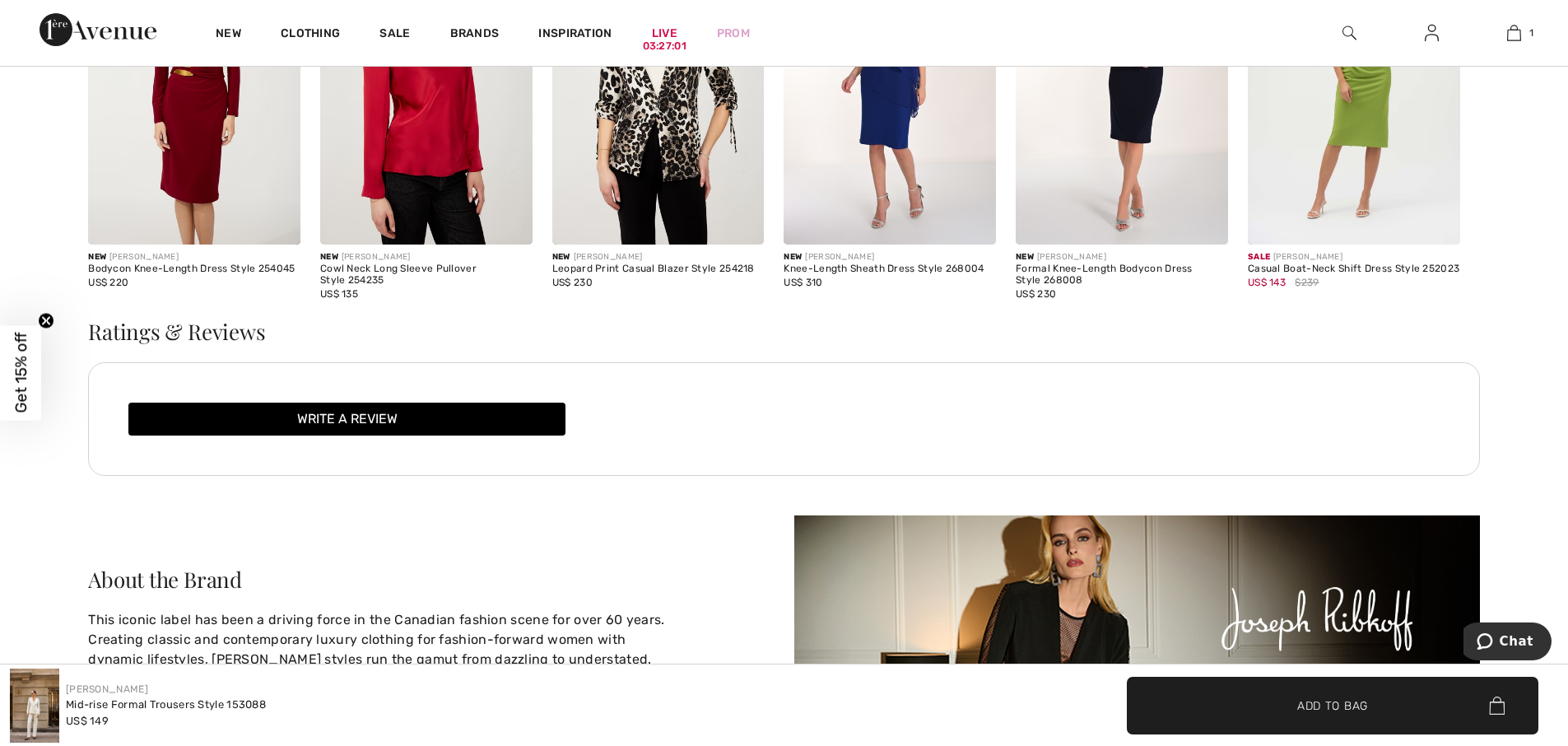
scroll to position [2964, 0]
